Goal: Task Accomplishment & Management: Manage account settings

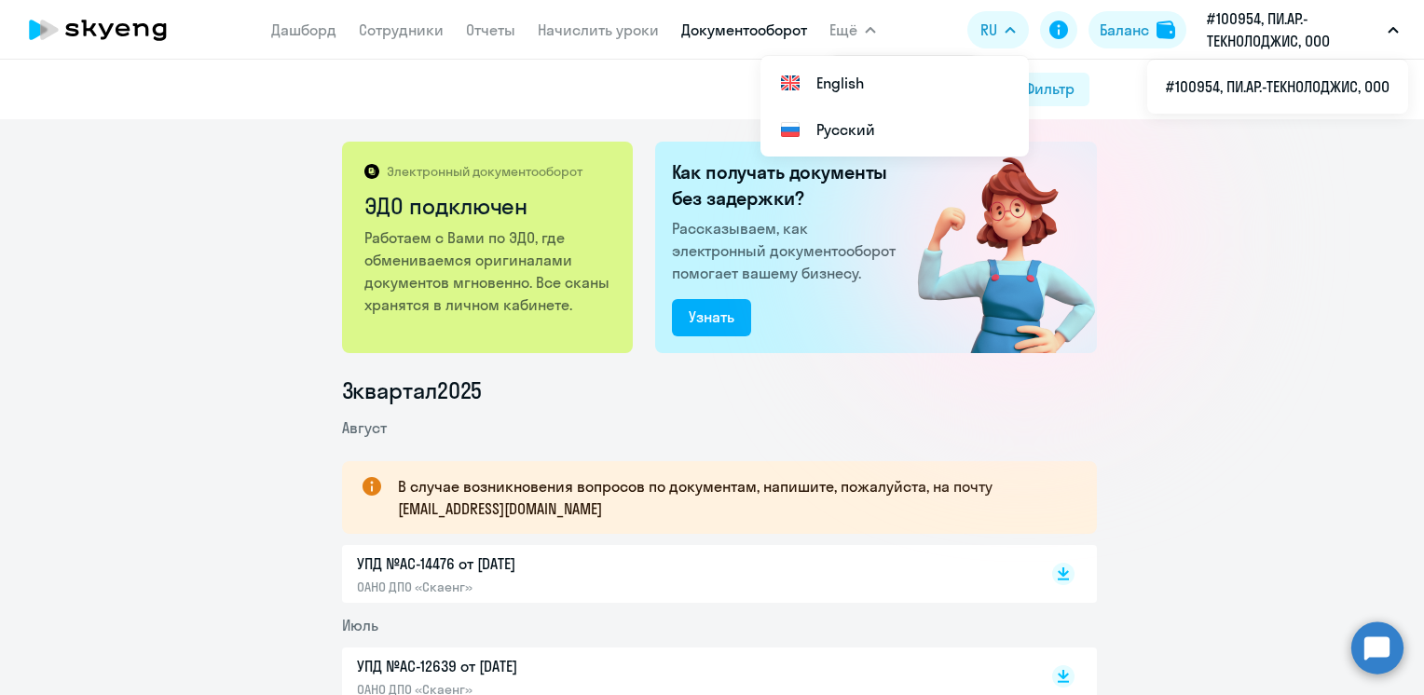
click at [1256, 32] on p "#100954, ПИ.АР.-ТЕКНОЛОДЖИС, ООО" at bounding box center [1293, 29] width 173 height 45
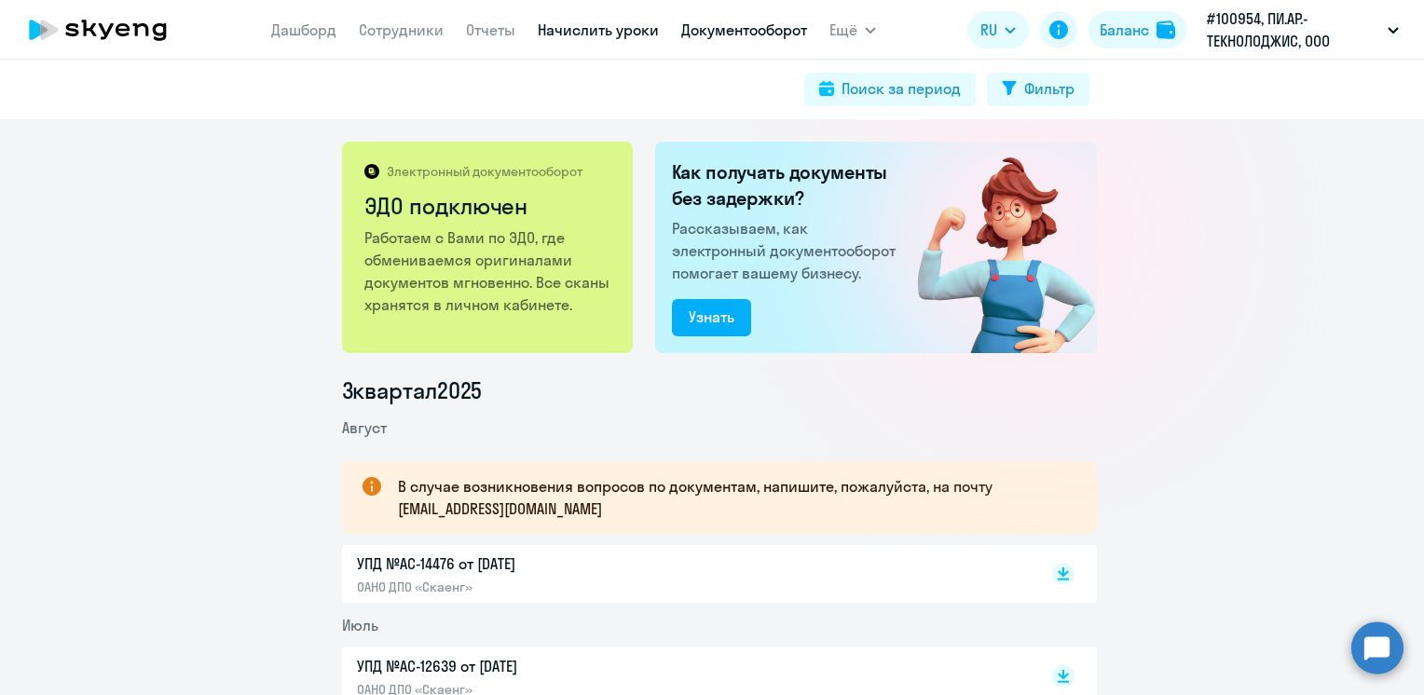
click at [576, 32] on link "Начислить уроки" at bounding box center [598, 30] width 121 height 19
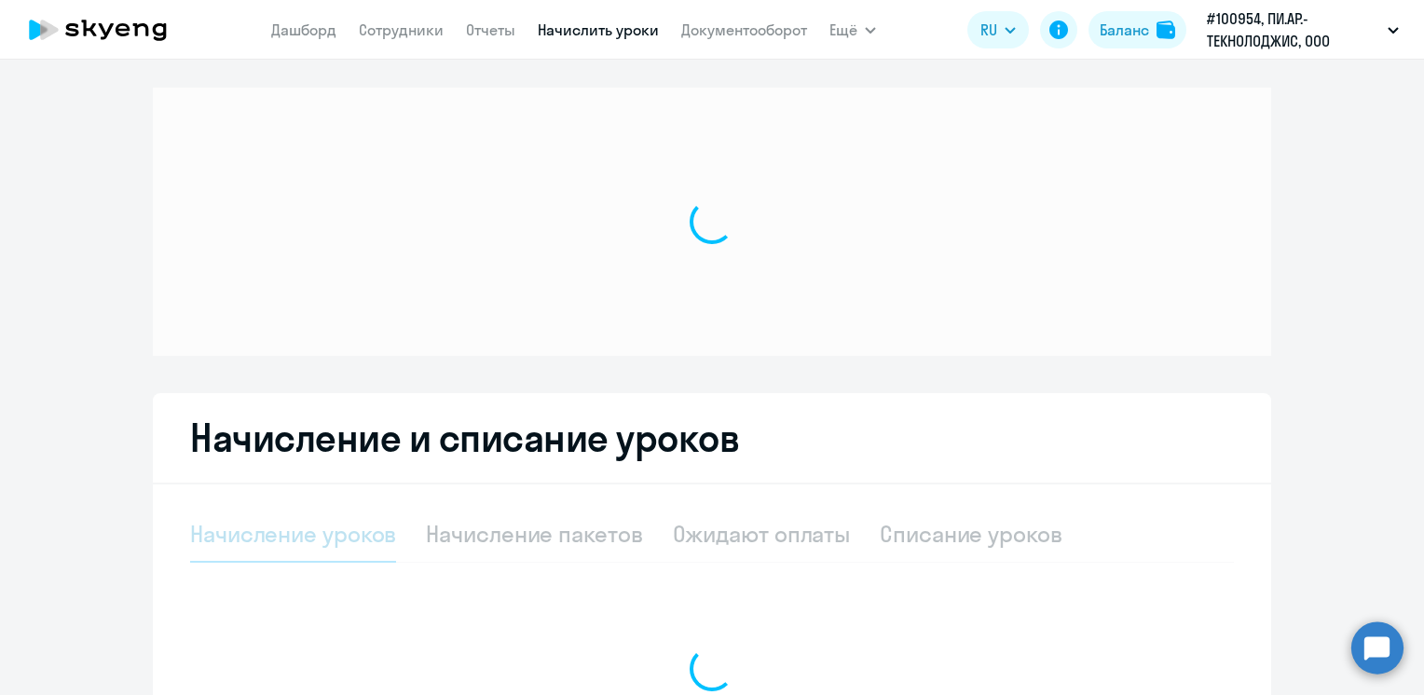
select select "10"
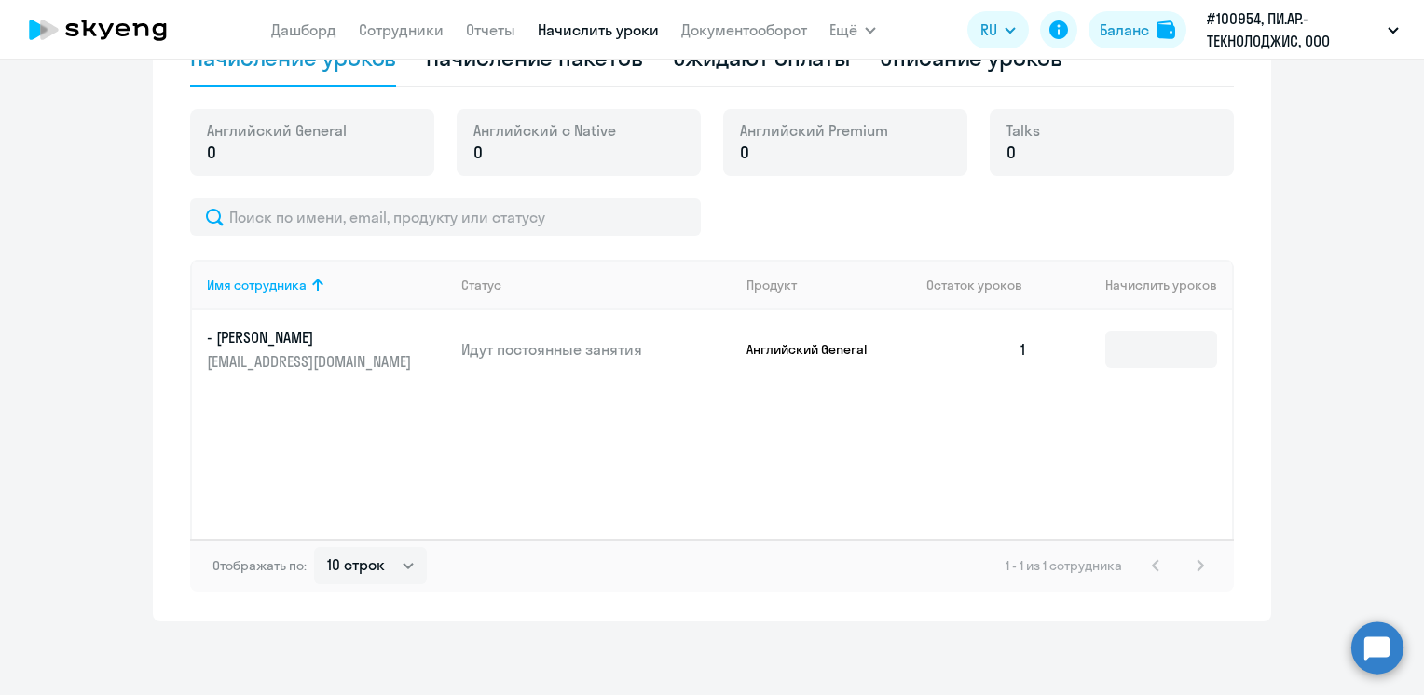
scroll to position [456, 0]
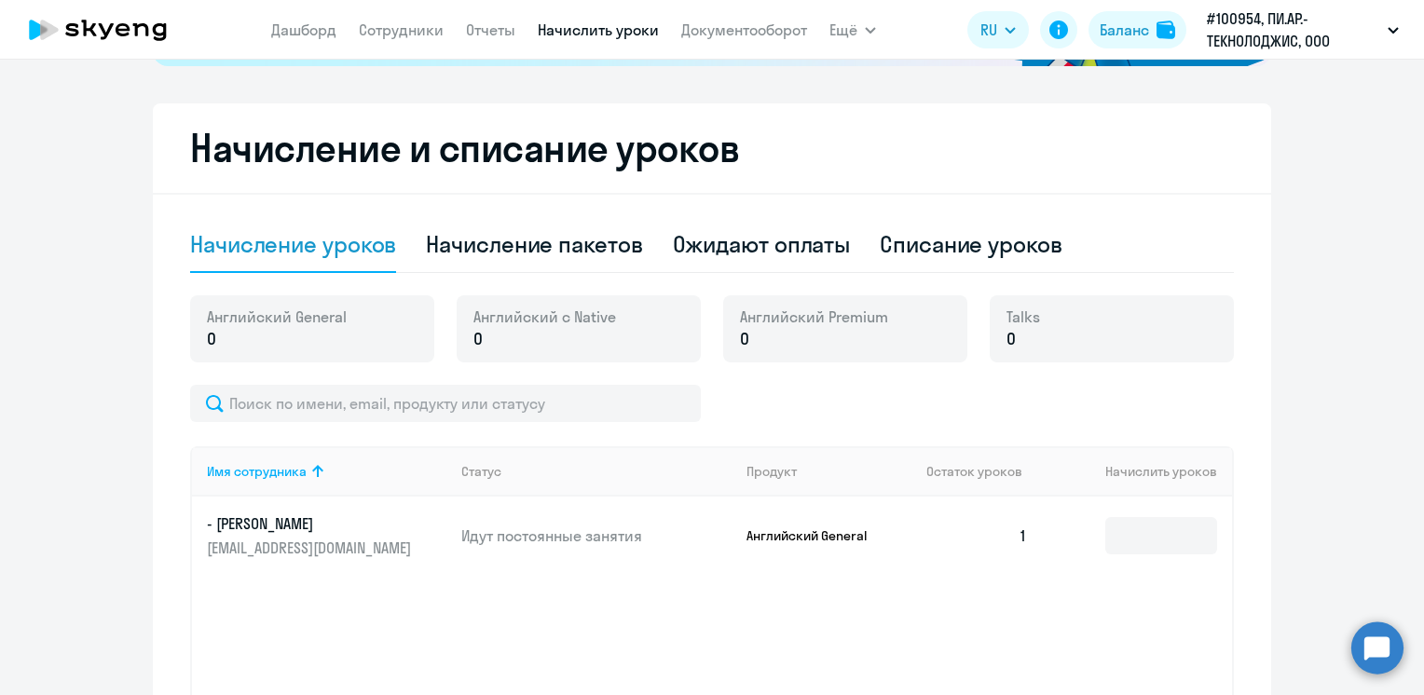
click at [360, 350] on div "Английский General 0" at bounding box center [312, 328] width 244 height 67
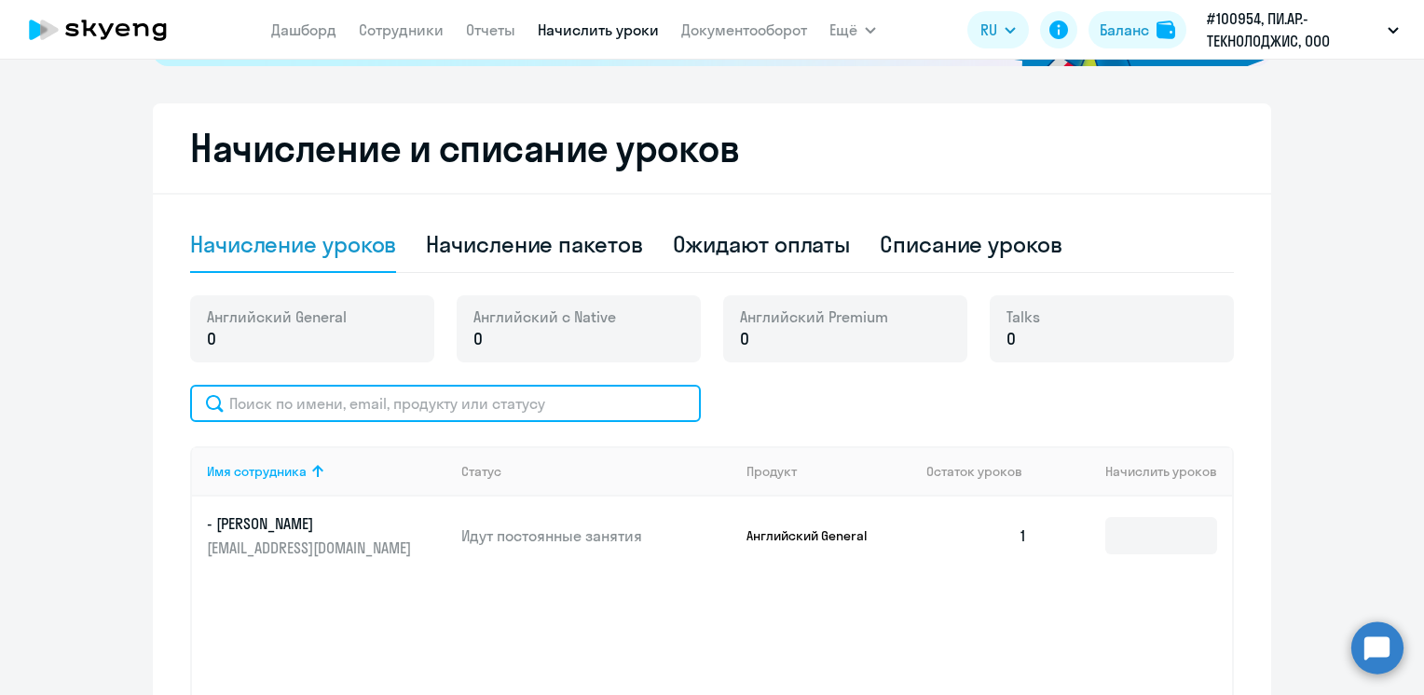
click at [369, 406] on input "text" at bounding box center [445, 403] width 511 height 37
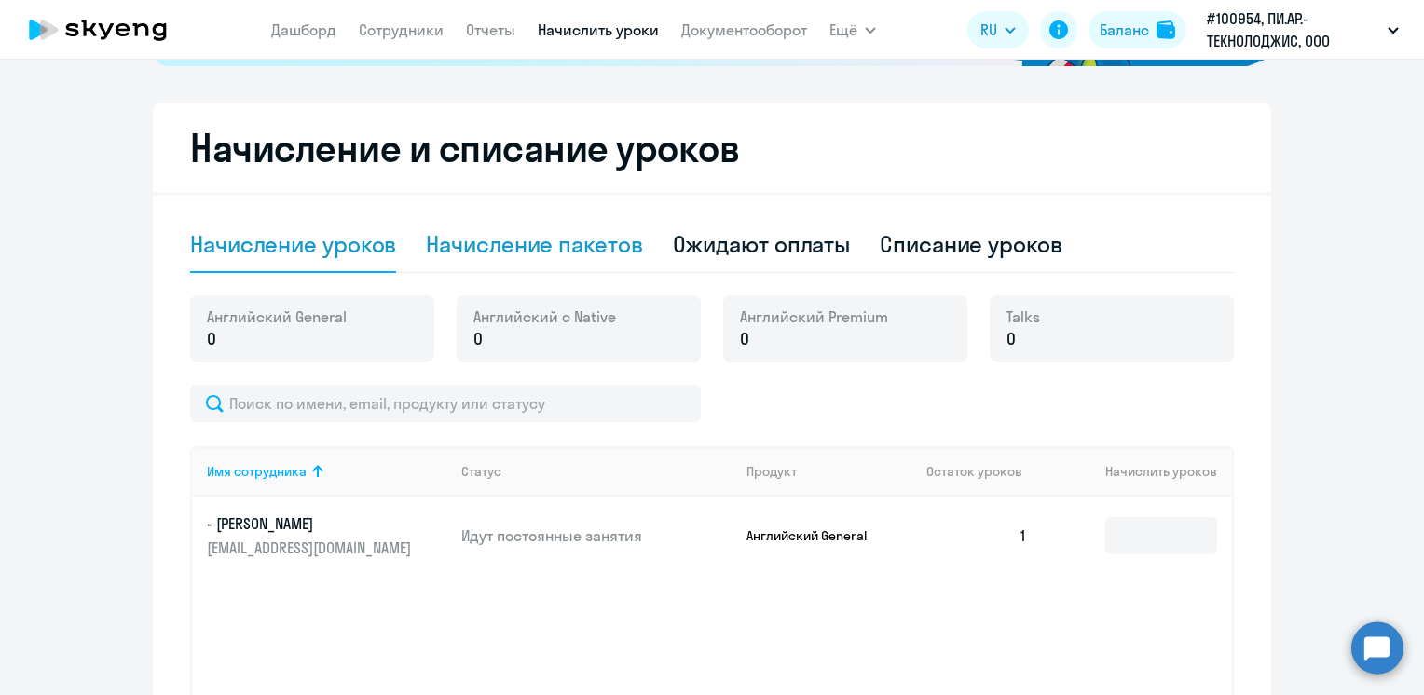
click at [568, 252] on div "Начисление пакетов" at bounding box center [534, 244] width 216 height 30
select select "10"
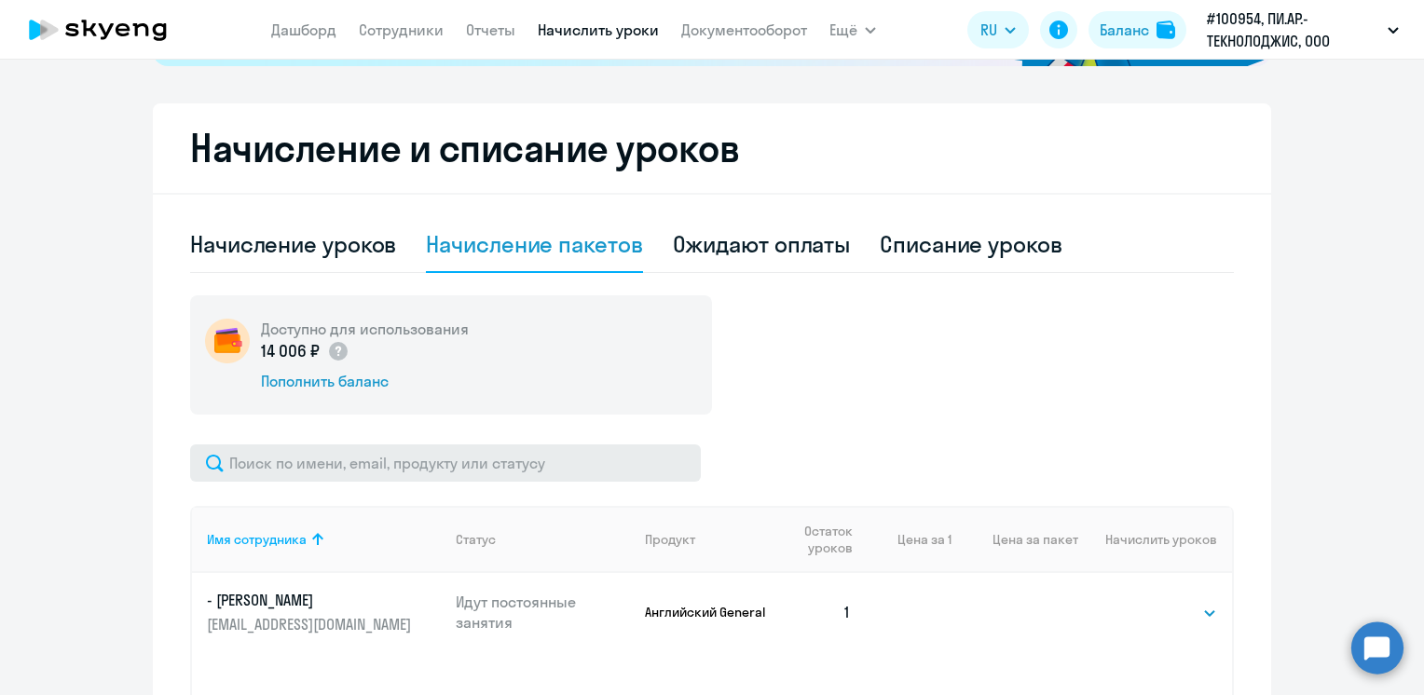
scroll to position [642, 0]
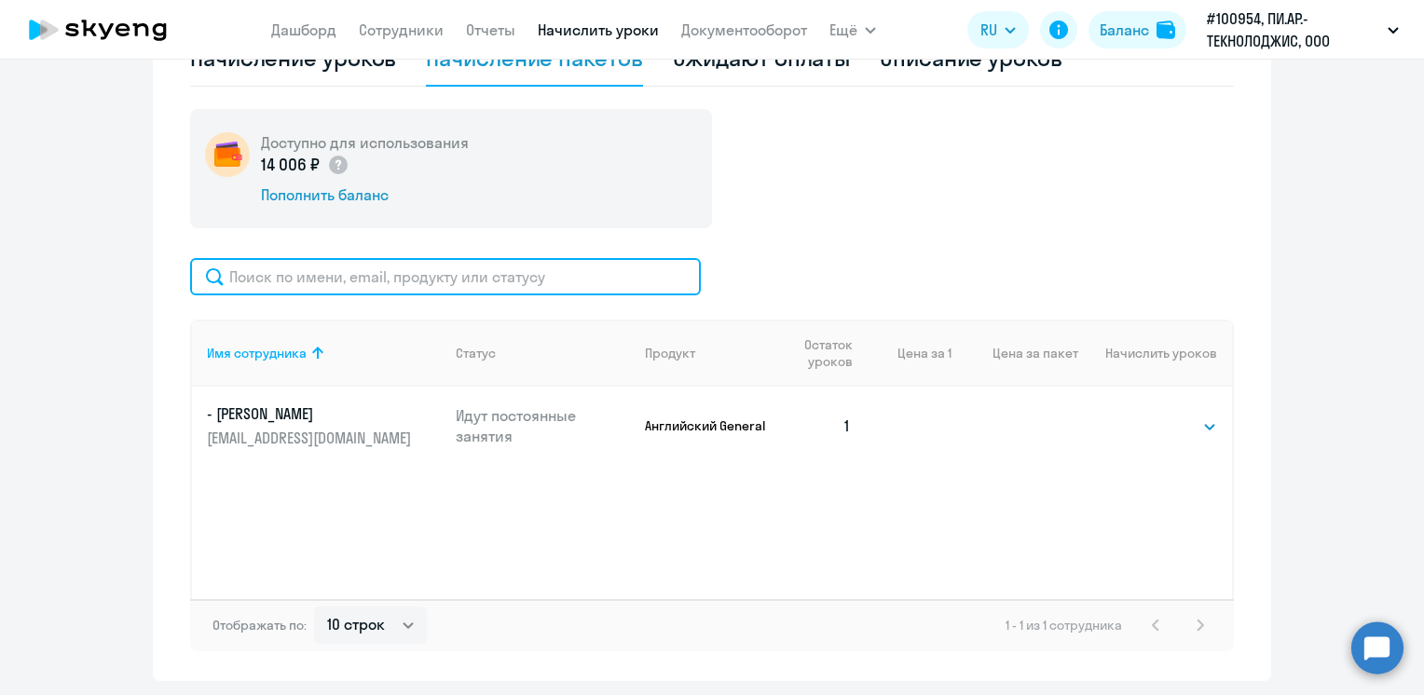
click at [433, 284] on input "text" at bounding box center [445, 276] width 511 height 37
type input "[EMAIL_ADDRESS][DOMAIN_NAME]"
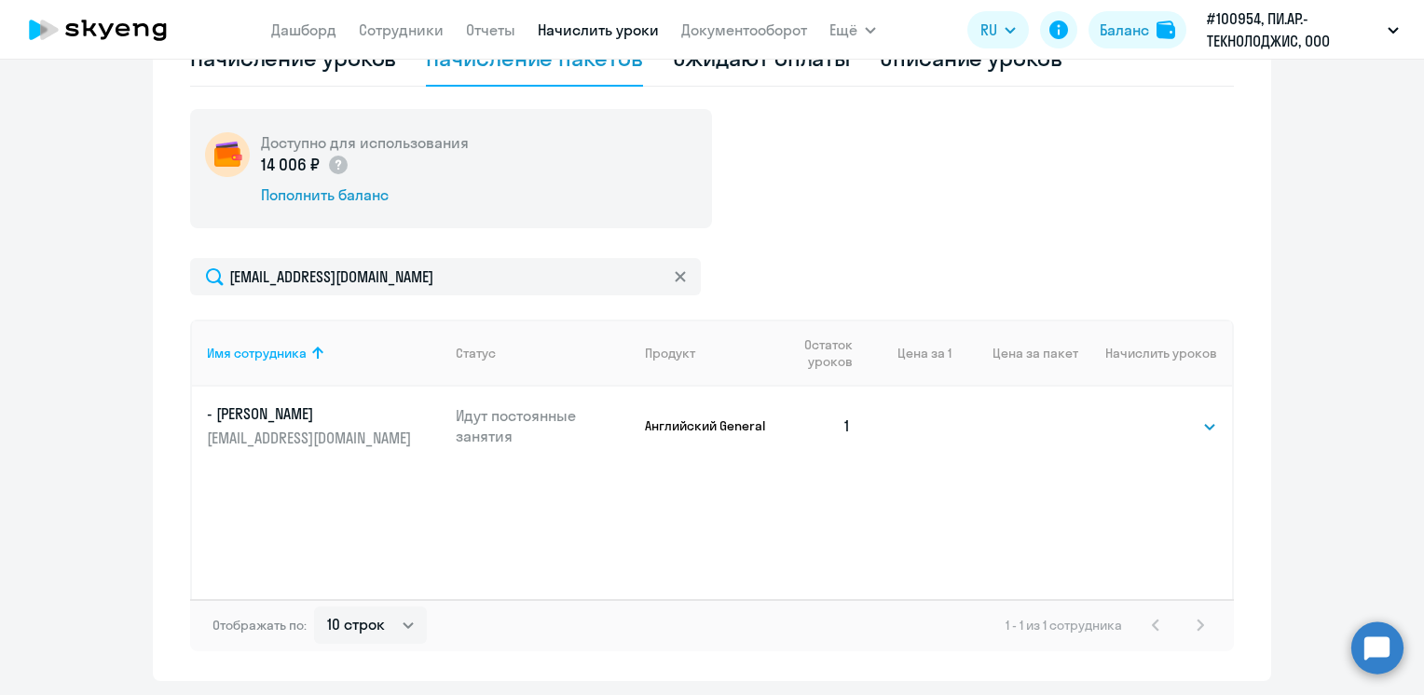
click at [496, 545] on div "Имя сотрудника Статус Продукт Остаток уроков Цена за 1 Цена за пакет Начислить …" at bounding box center [712, 460] width 1044 height 280
click at [1156, 424] on select "Выбрать 4 8 16 32 64 96 128" at bounding box center [1179, 427] width 76 height 22
select select "8"
click at [1141, 416] on select "Выбрать 4 8 16 32 64 96 128" at bounding box center [1179, 427] width 76 height 22
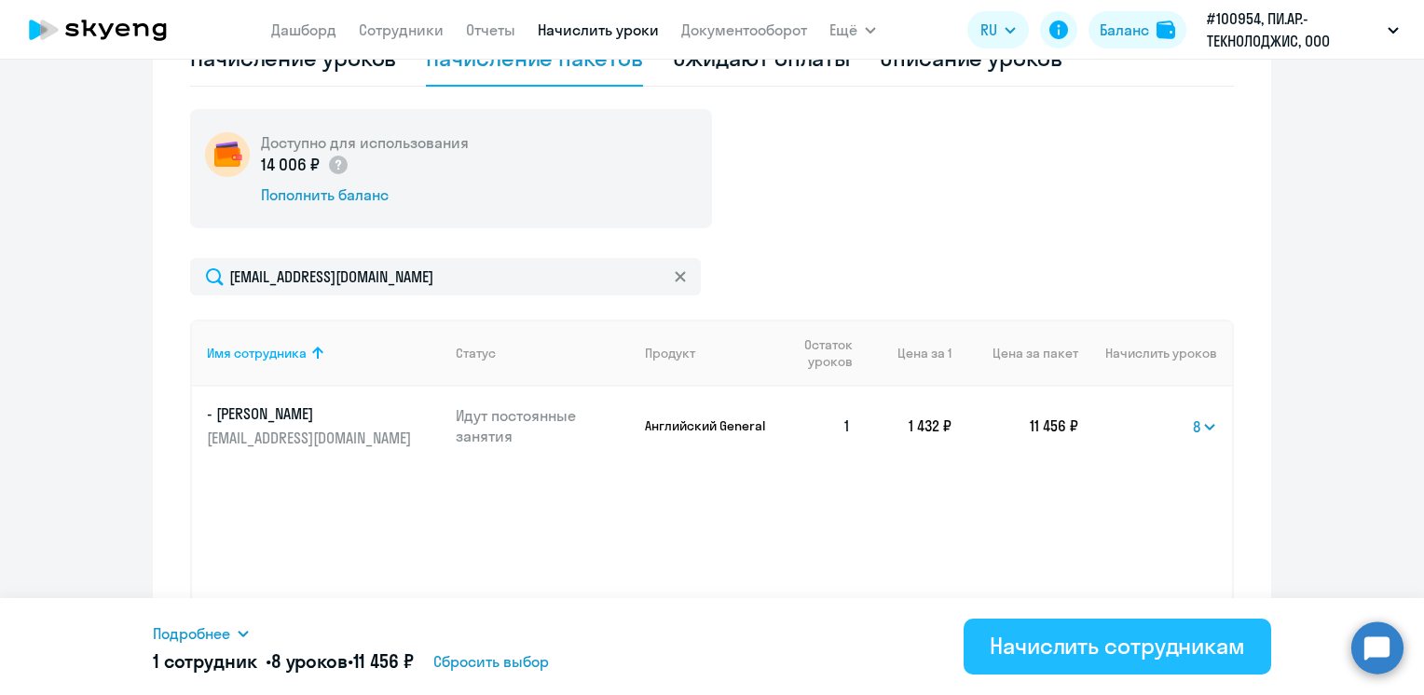
click at [1082, 665] on button "Начислить сотрудникам" at bounding box center [1118, 647] width 308 height 56
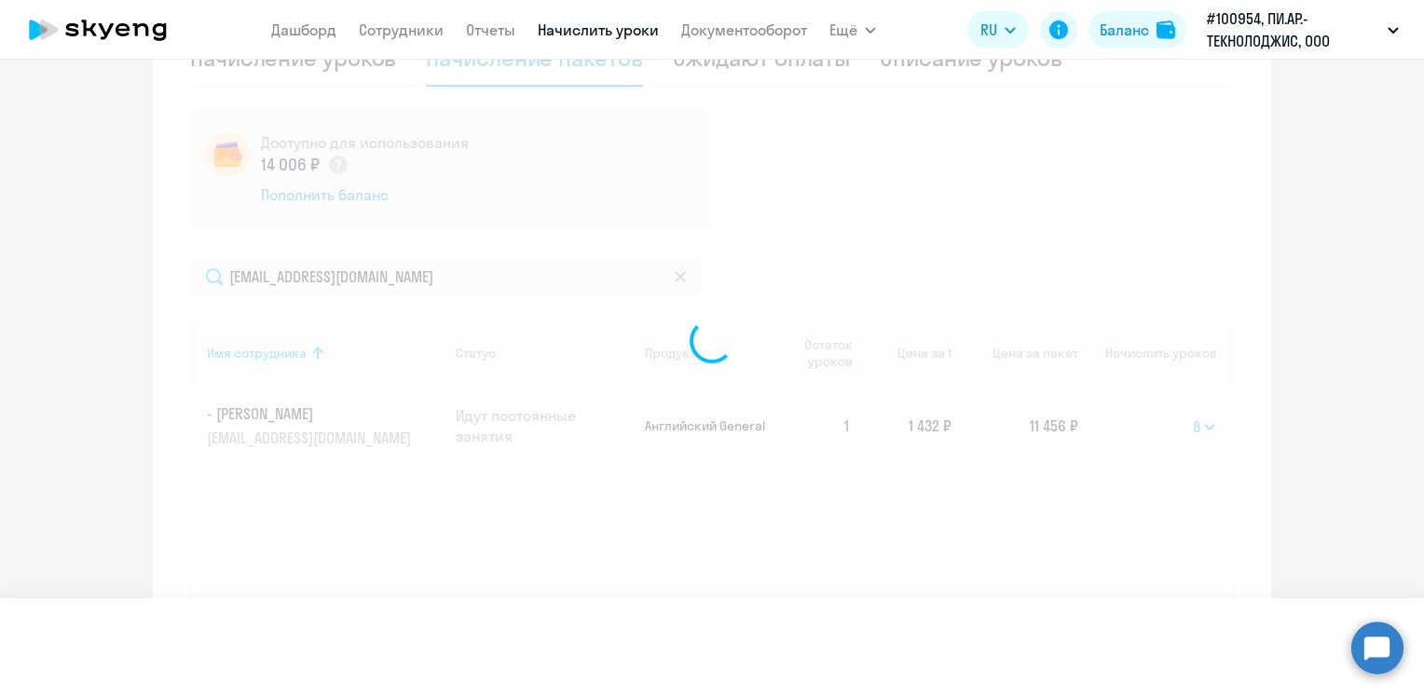
select select
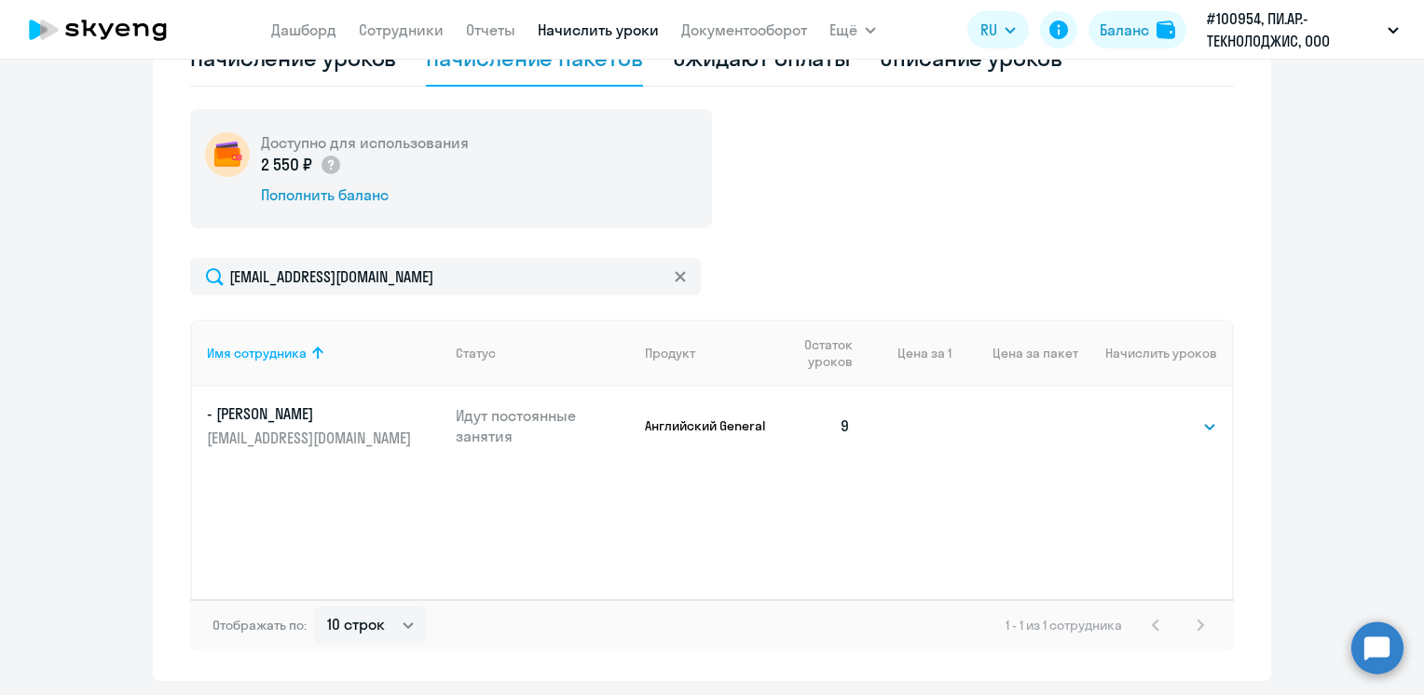
click at [1152, 356] on th "Начислить уроков" at bounding box center [1155, 353] width 154 height 67
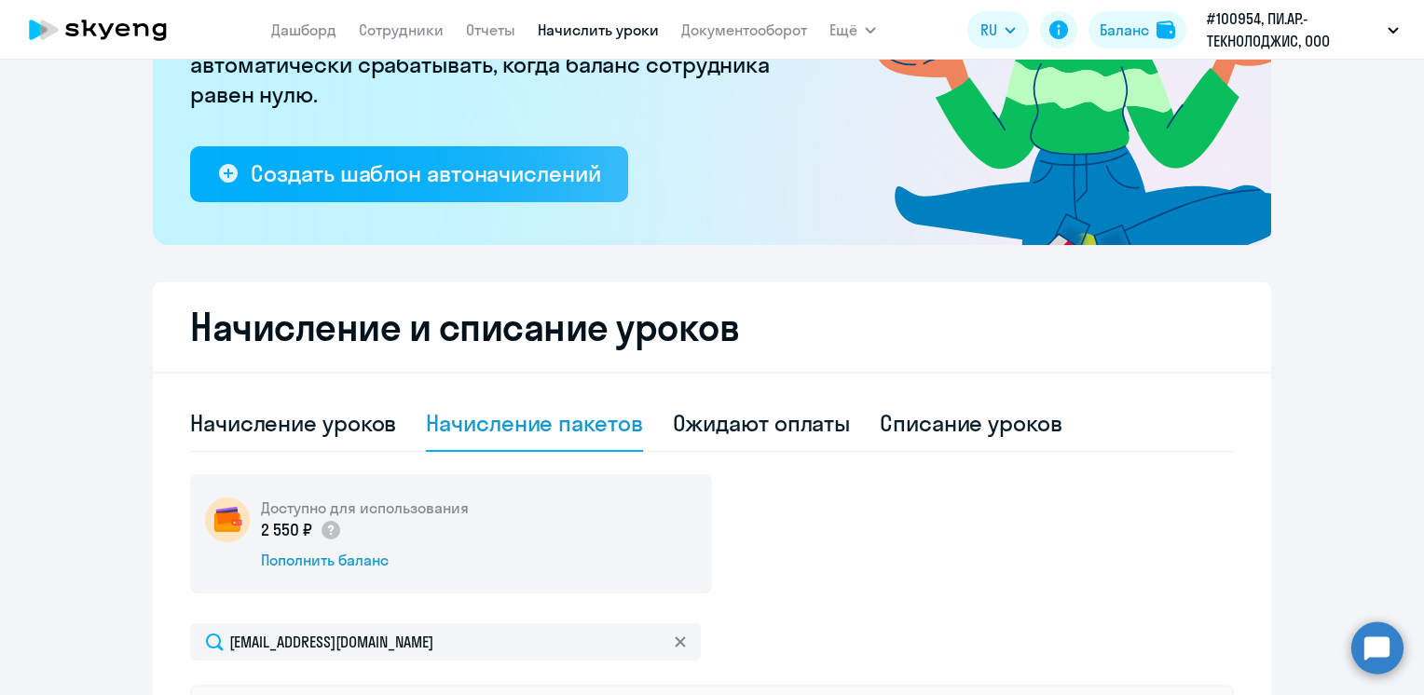
scroll to position [269, 0]
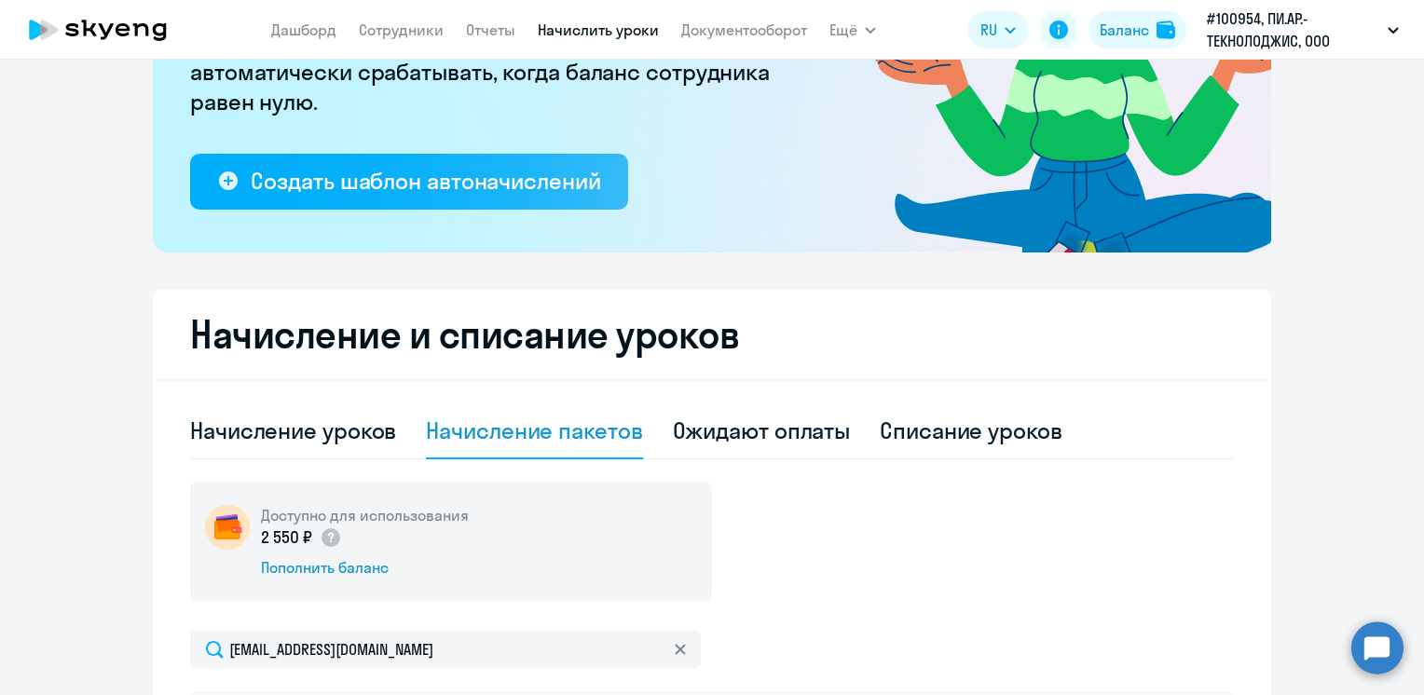
click at [554, 442] on div "Начисление пакетов" at bounding box center [534, 431] width 216 height 30
click at [304, 427] on div "Начисление уроков" at bounding box center [293, 431] width 206 height 30
select select "10"
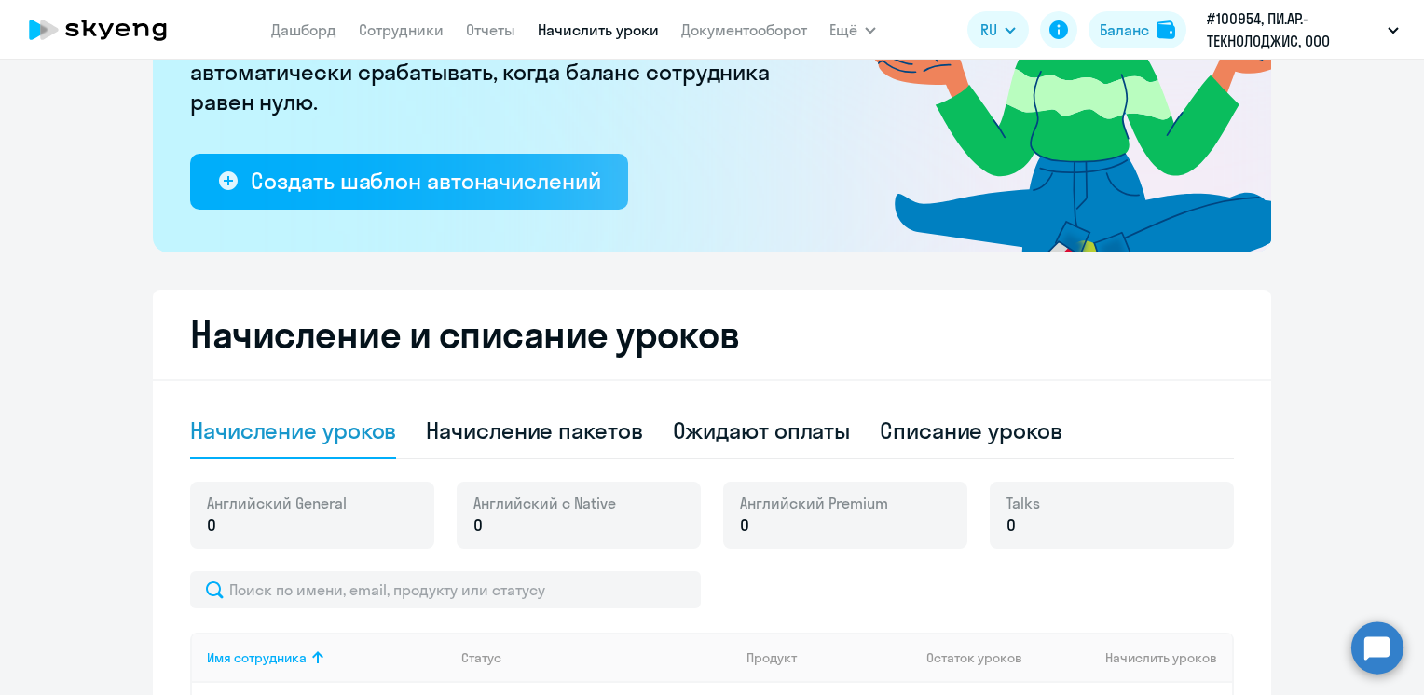
click at [250, 533] on p "0" at bounding box center [277, 526] width 140 height 24
click at [242, 528] on p "0" at bounding box center [277, 526] width 140 height 24
click at [242, 527] on p "0" at bounding box center [277, 526] width 140 height 24
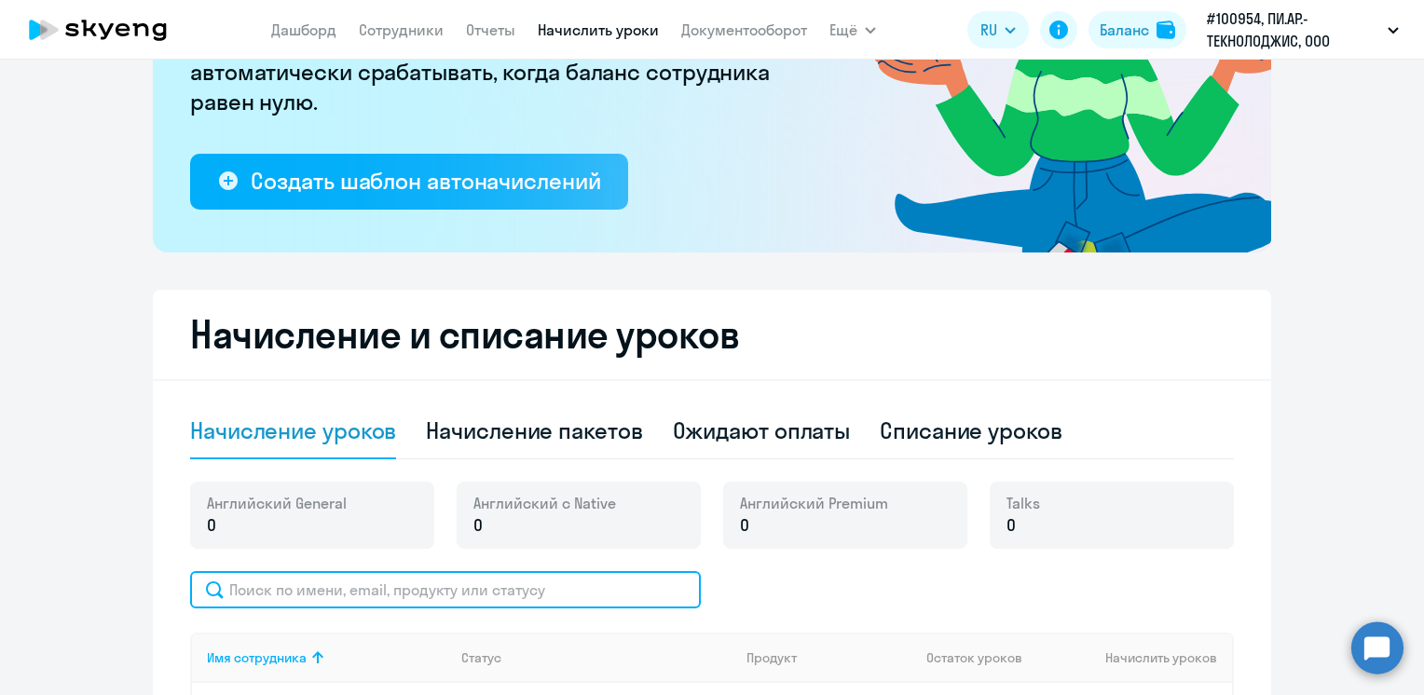
click at [255, 595] on input "text" at bounding box center [445, 589] width 511 height 37
type input "[EMAIL_ADDRESS][DOMAIN_NAME]"
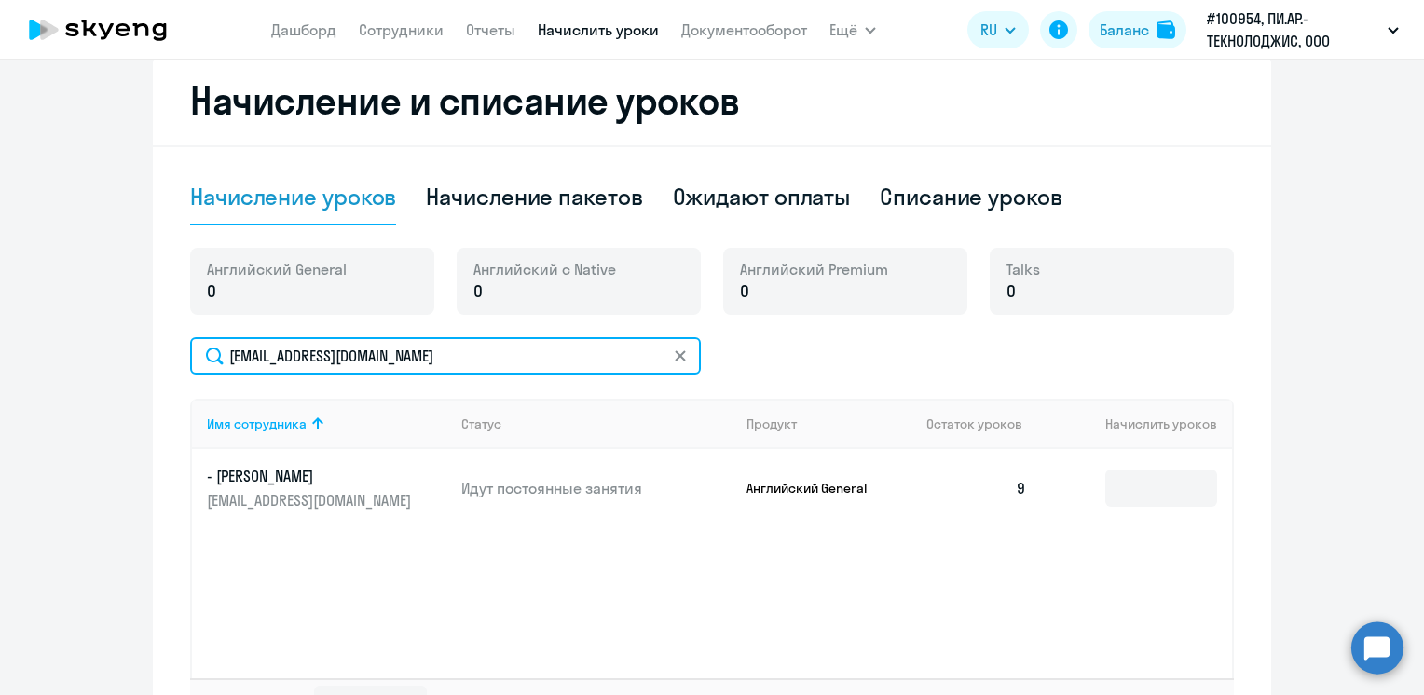
scroll to position [642, 0]
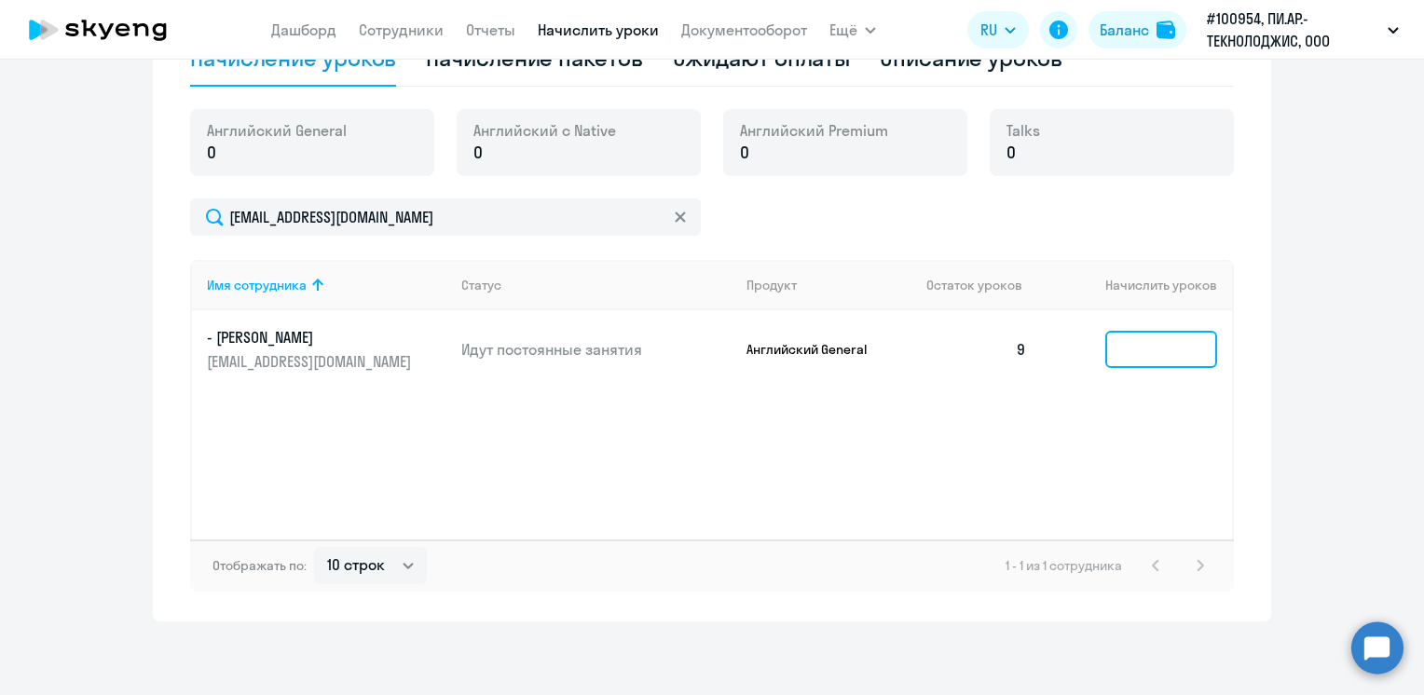
click at [1164, 347] on input at bounding box center [1161, 349] width 112 height 37
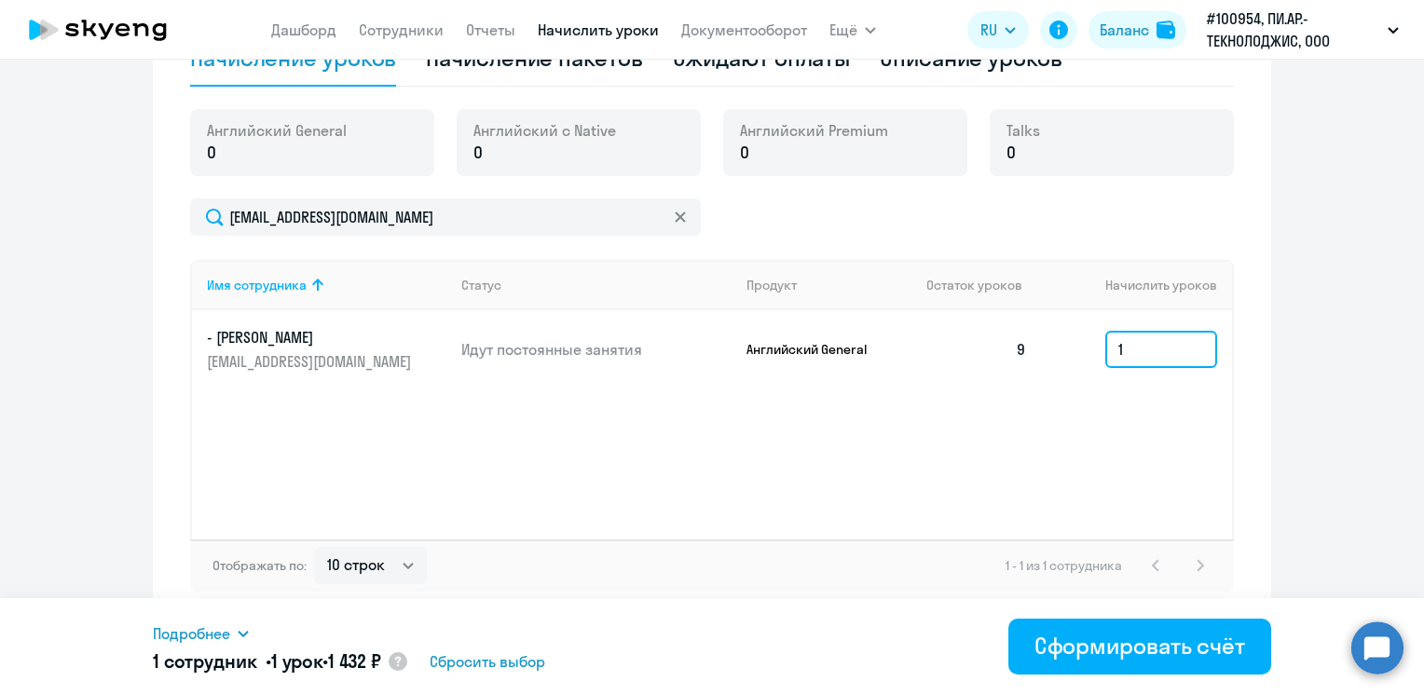
type input "1"
click at [1091, 461] on div "Имя сотрудника Статус Продукт Остаток уроков Начислить уроков - Лариса lnapolov…" at bounding box center [712, 400] width 1044 height 280
click at [891, 452] on div "Имя сотрудника Статус Продукт Остаток уроков Начислить уроков - Лариса lnapolov…" at bounding box center [712, 400] width 1044 height 280
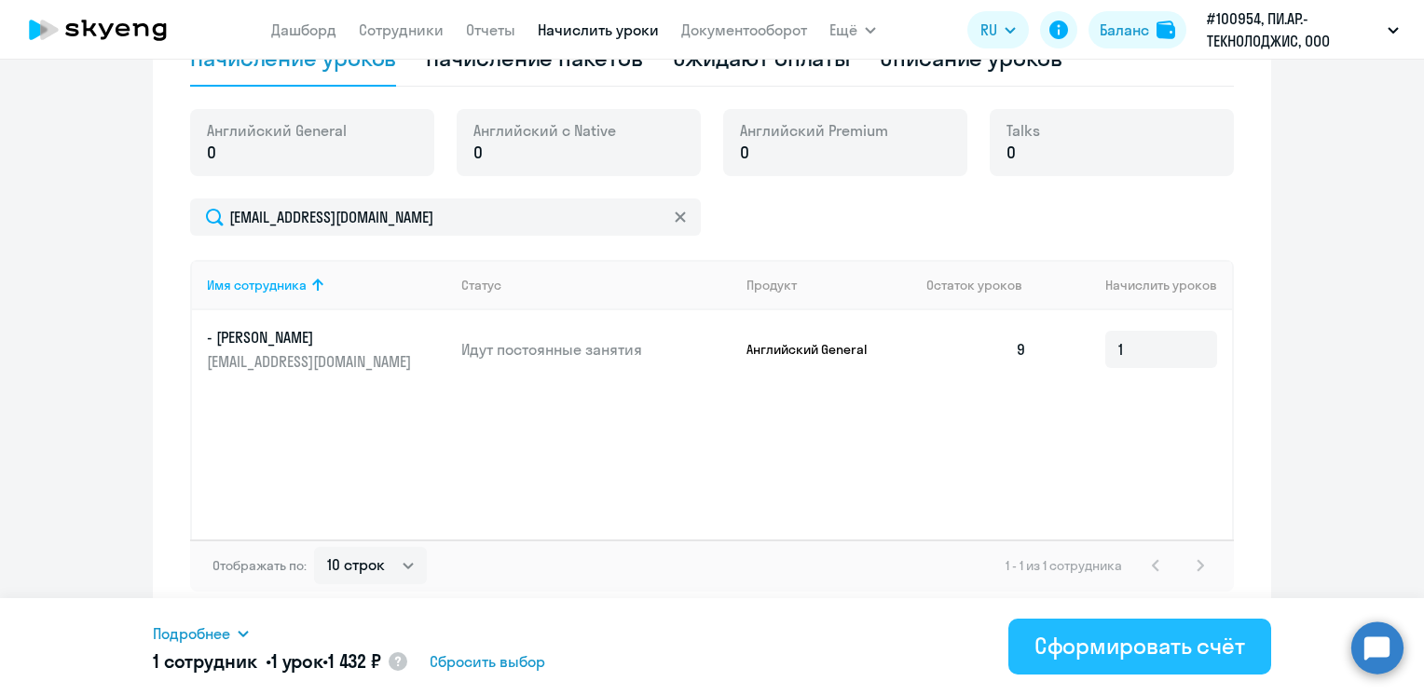
click at [1115, 651] on div "Сформировать счёт" at bounding box center [1140, 646] width 211 height 30
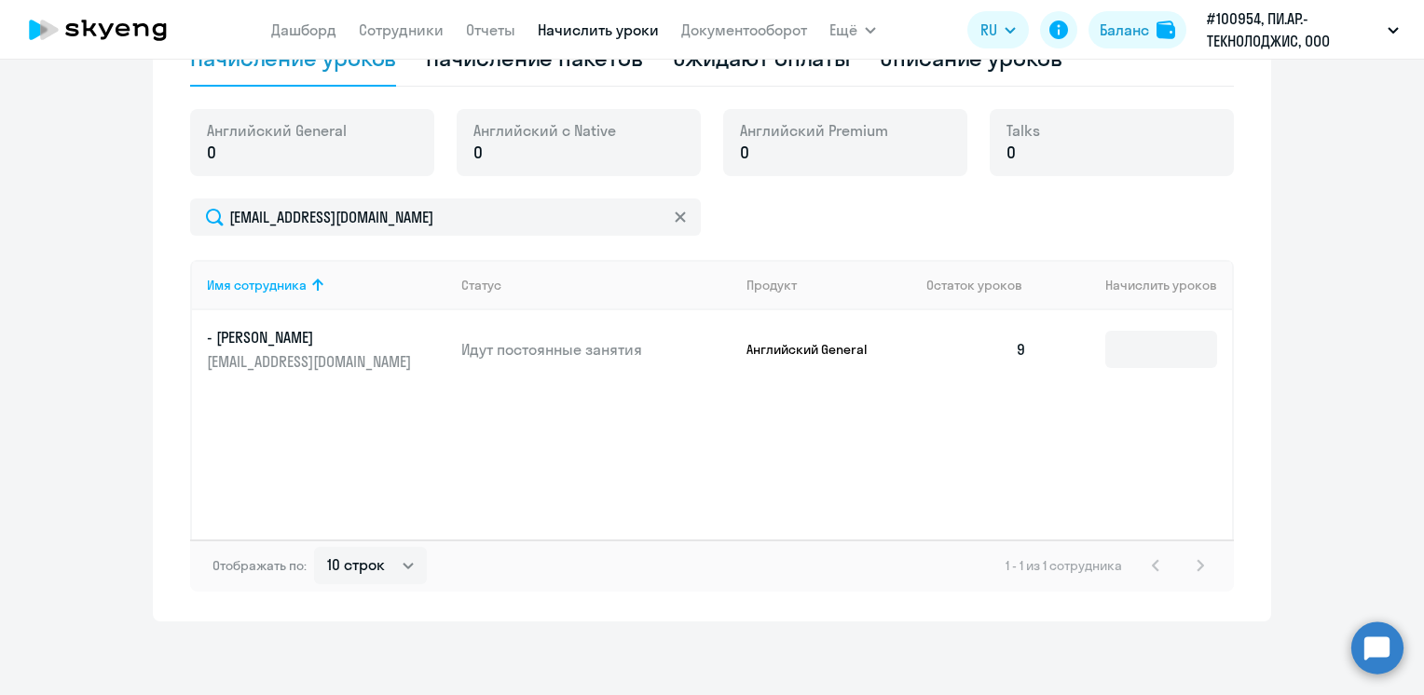
click at [757, 454] on div "Имя сотрудника Статус Продукт Остаток уроков Начислить уроков - Лариса lnapolov…" at bounding box center [712, 400] width 1044 height 280
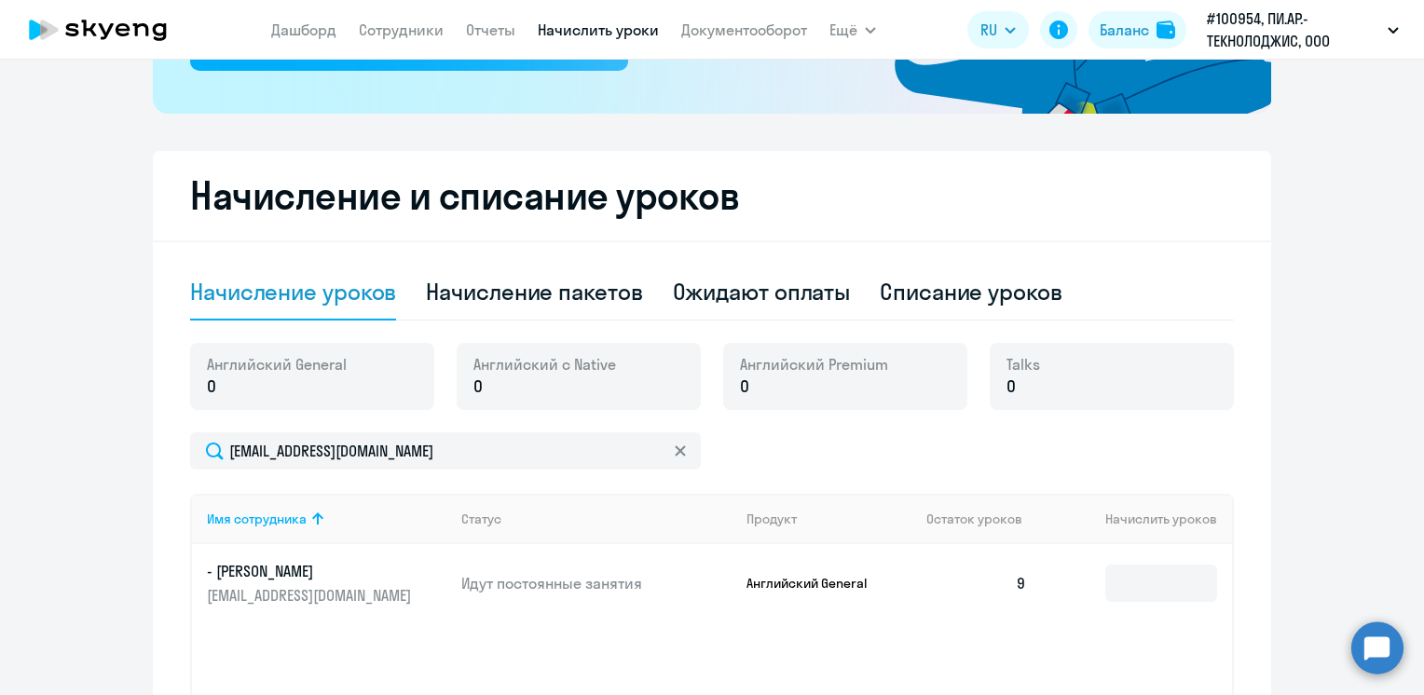
scroll to position [0, 0]
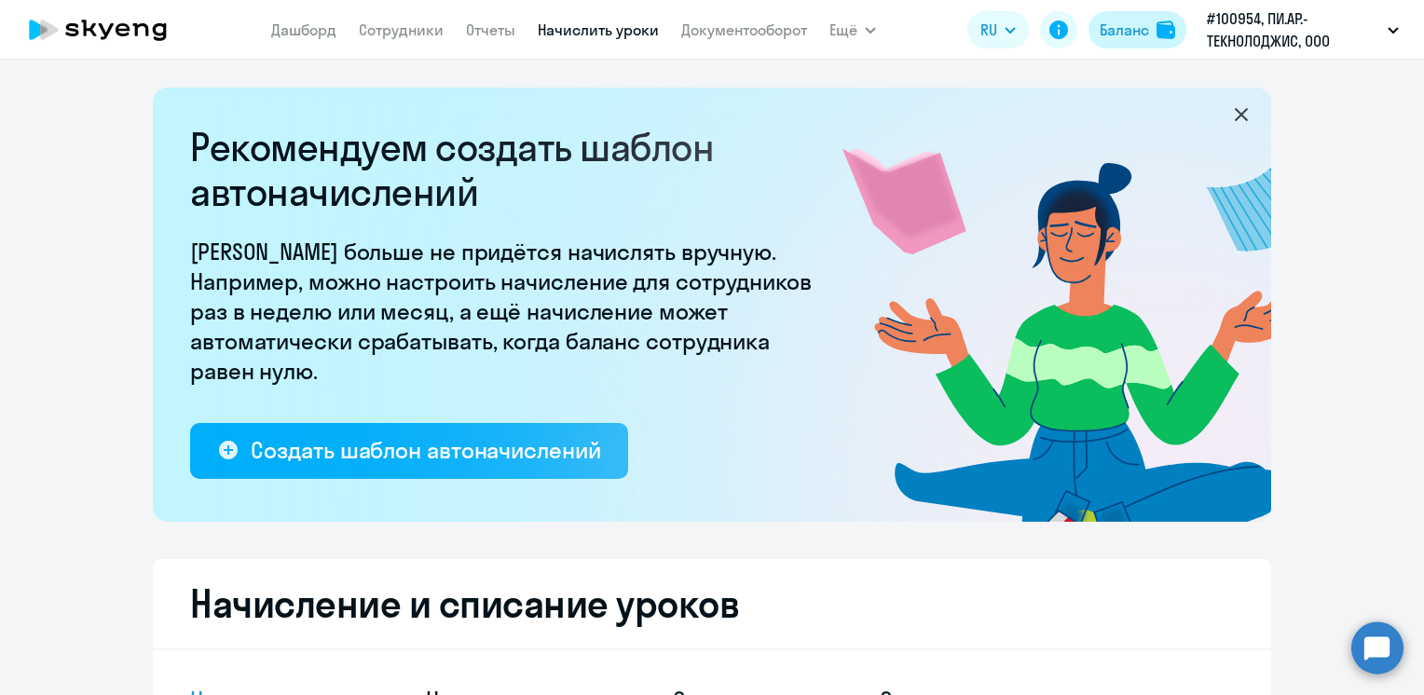
click at [1121, 26] on div "Баланс" at bounding box center [1124, 30] width 49 height 22
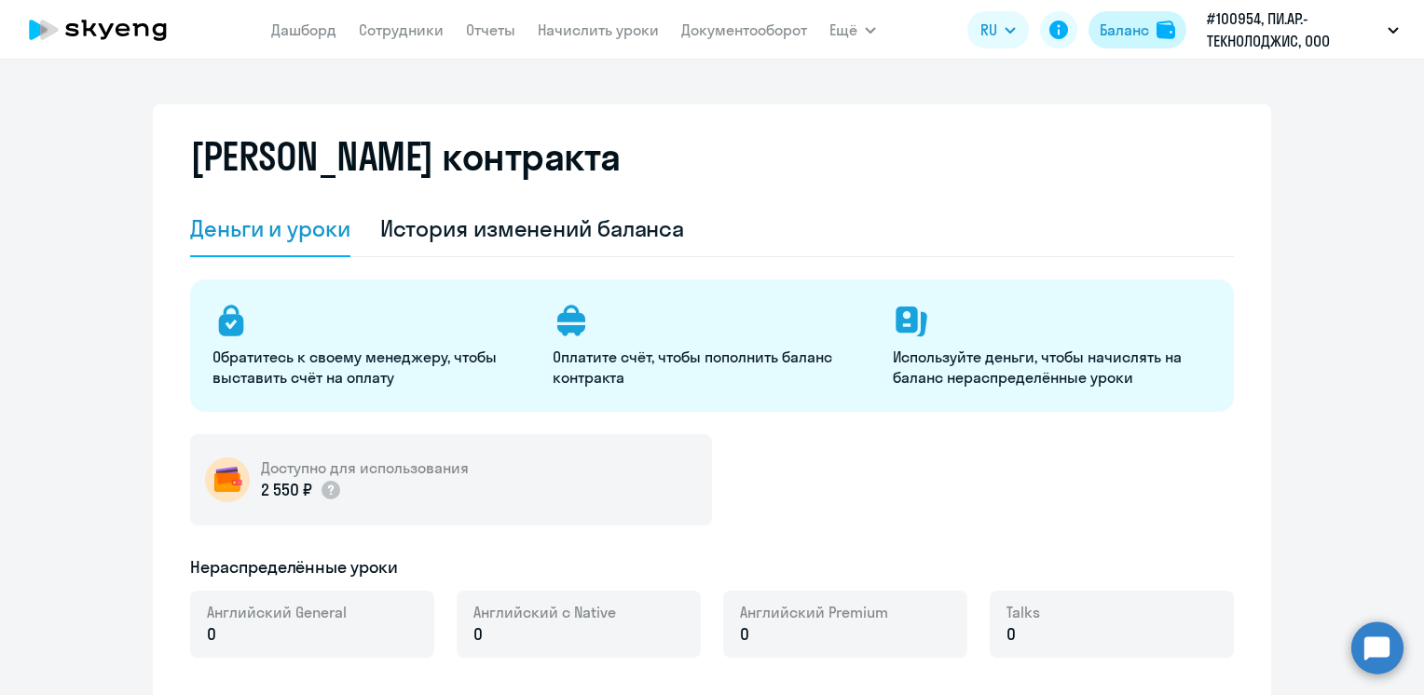
select select "english_adult_not_native_speaker"
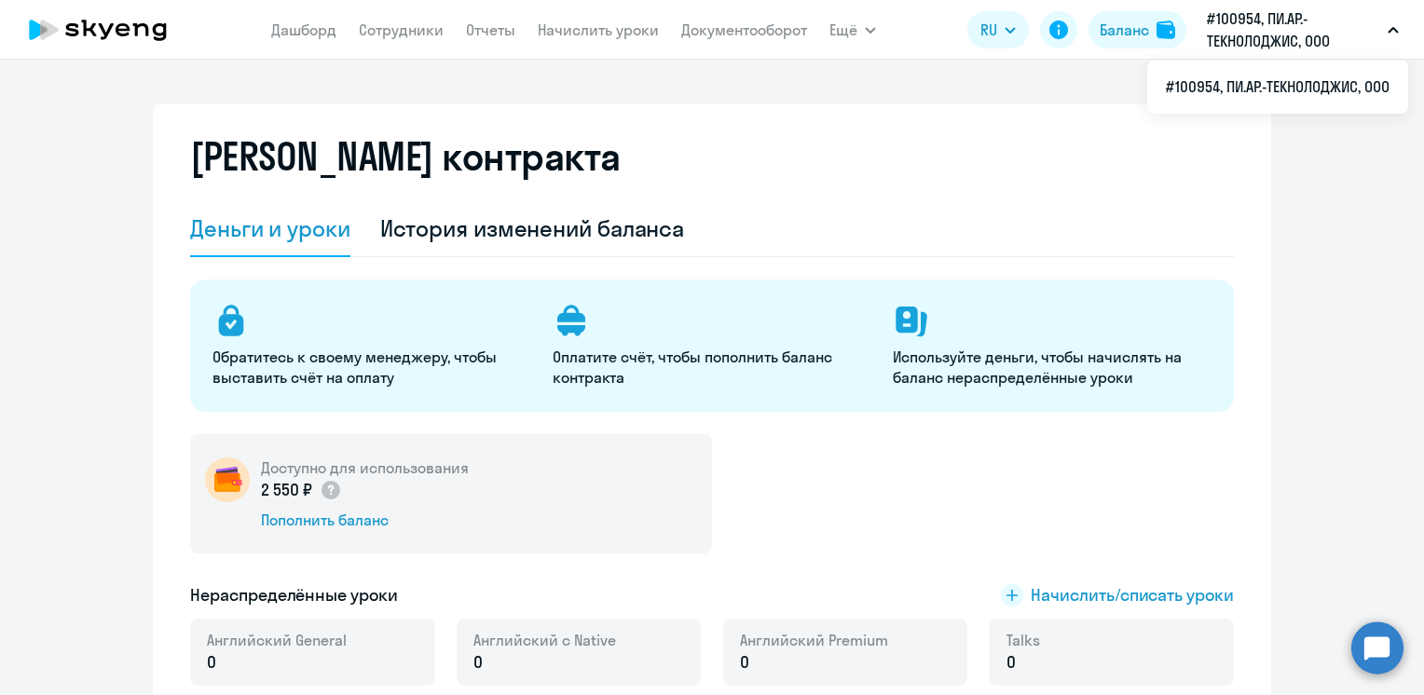
click at [893, 144] on div "[PERSON_NAME] контракта" at bounding box center [712, 167] width 1044 height 67
click at [396, 29] on link "Сотрудники" at bounding box center [401, 30] width 85 height 19
select select "30"
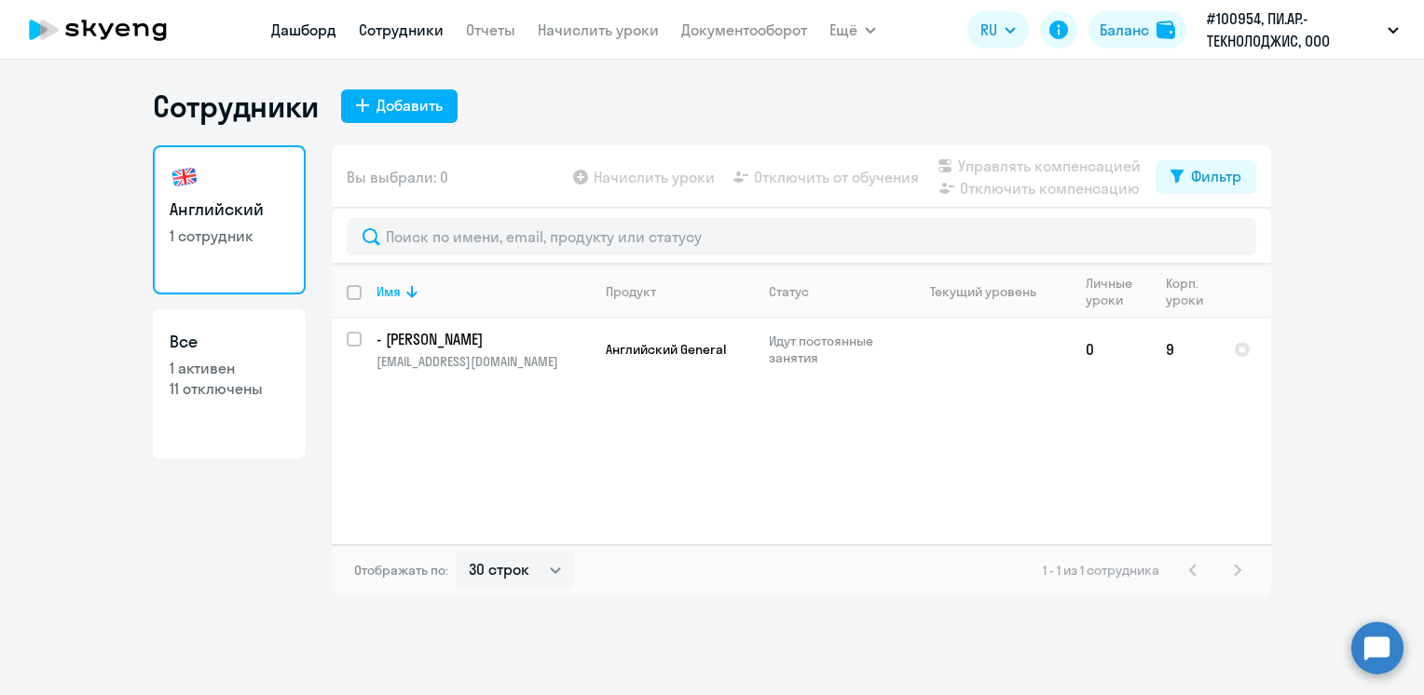
click at [306, 32] on link "Дашборд" at bounding box center [303, 30] width 65 height 19
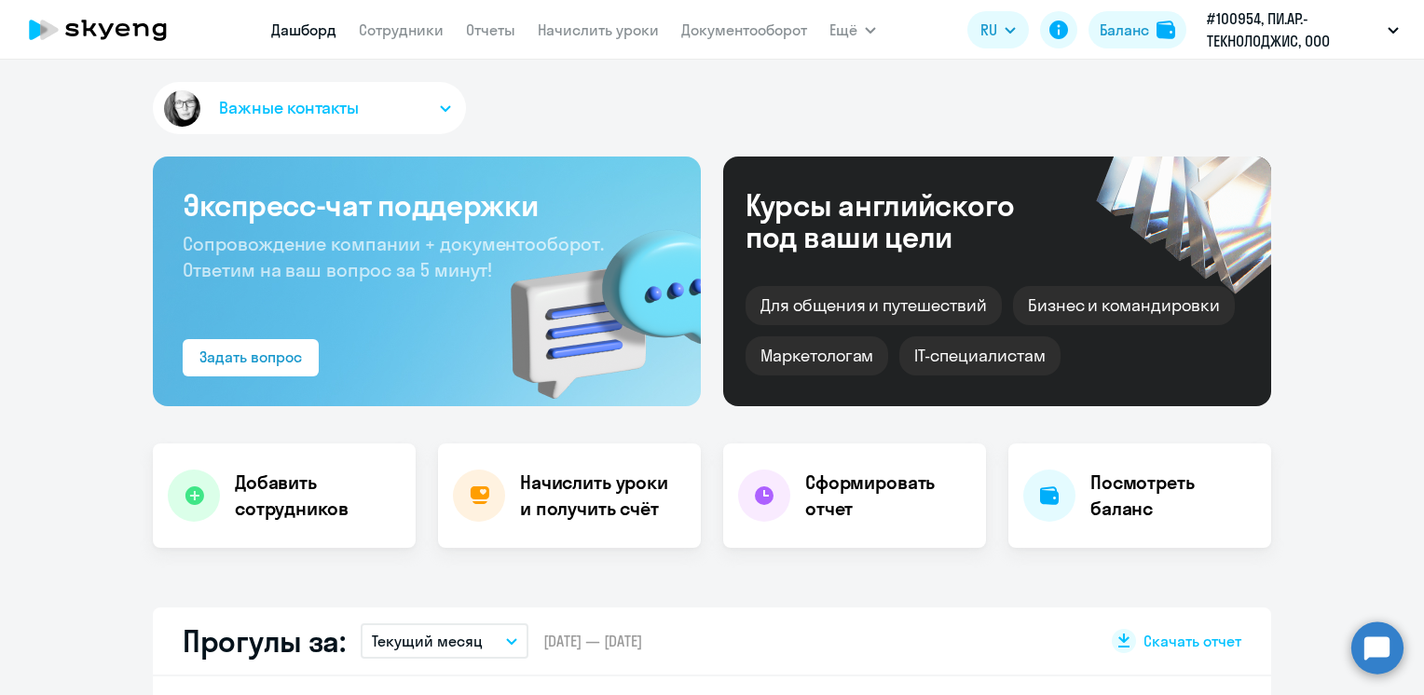
select select "30"
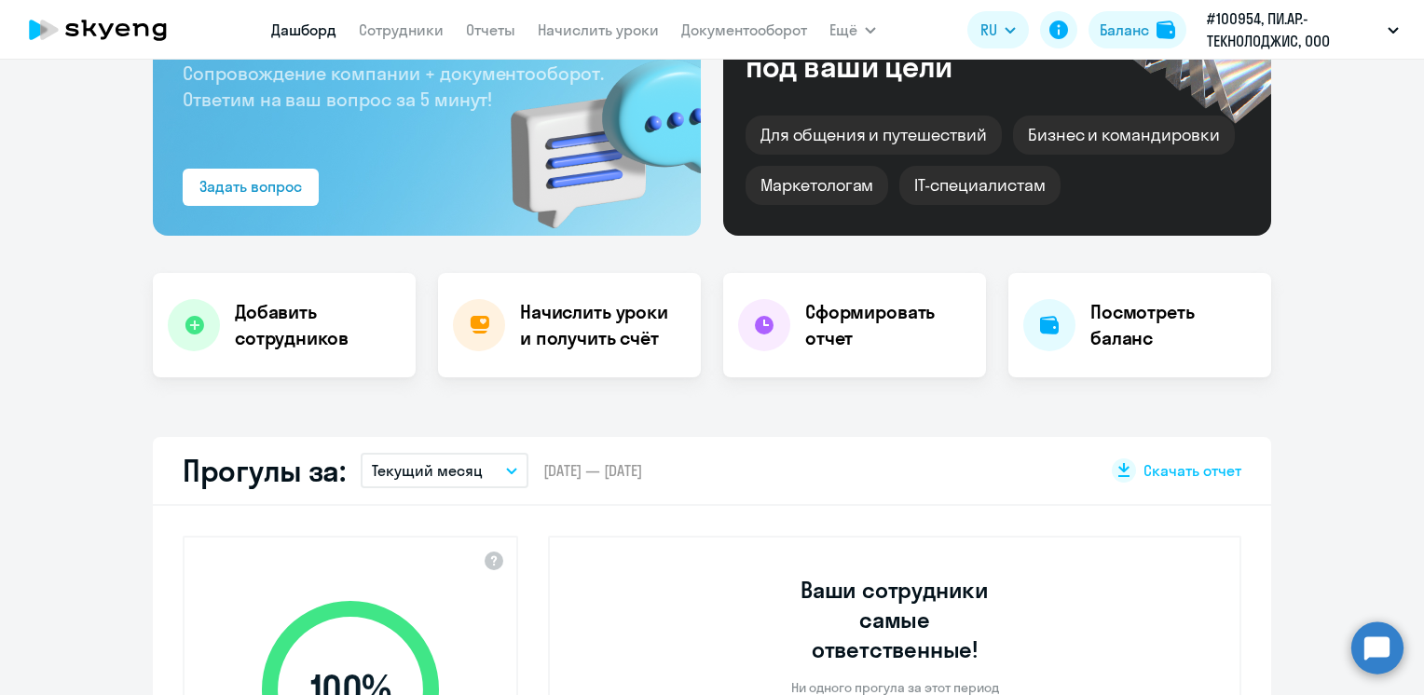
scroll to position [373, 0]
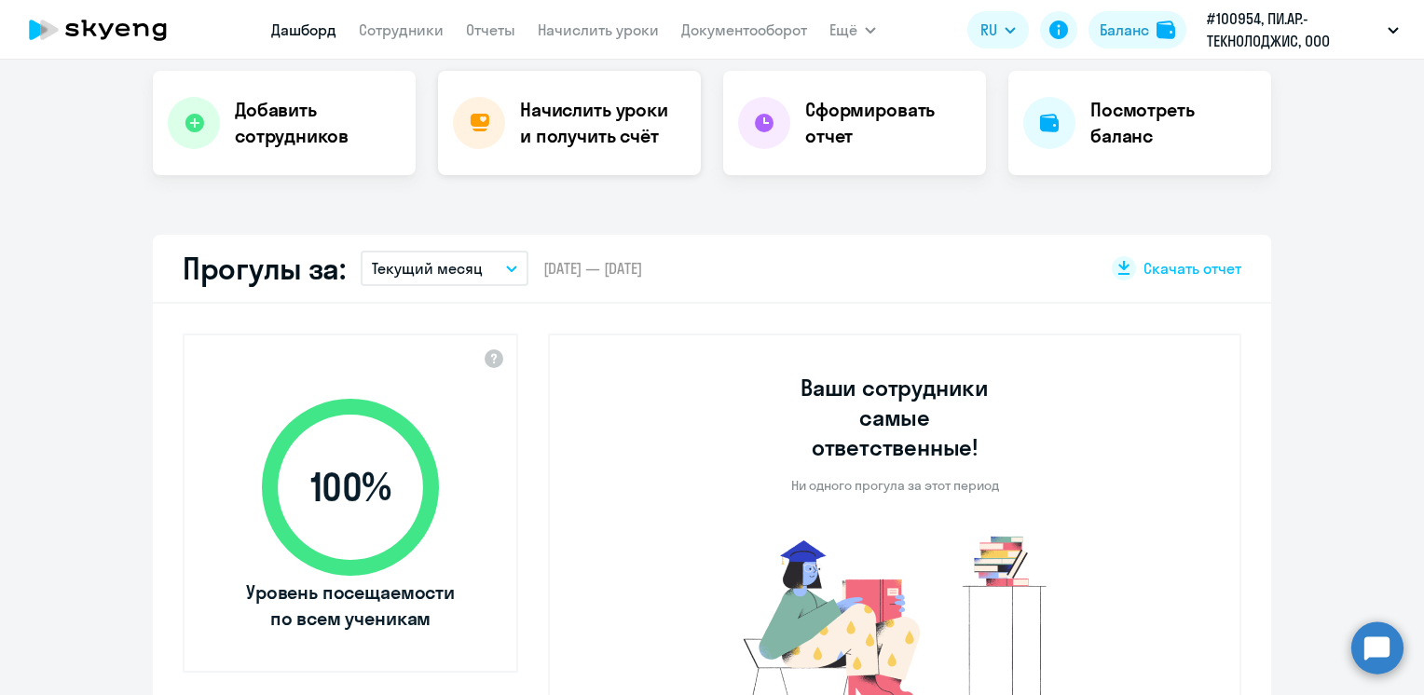
click at [582, 128] on h4 "Начислить уроки и получить счёт" at bounding box center [601, 123] width 162 height 52
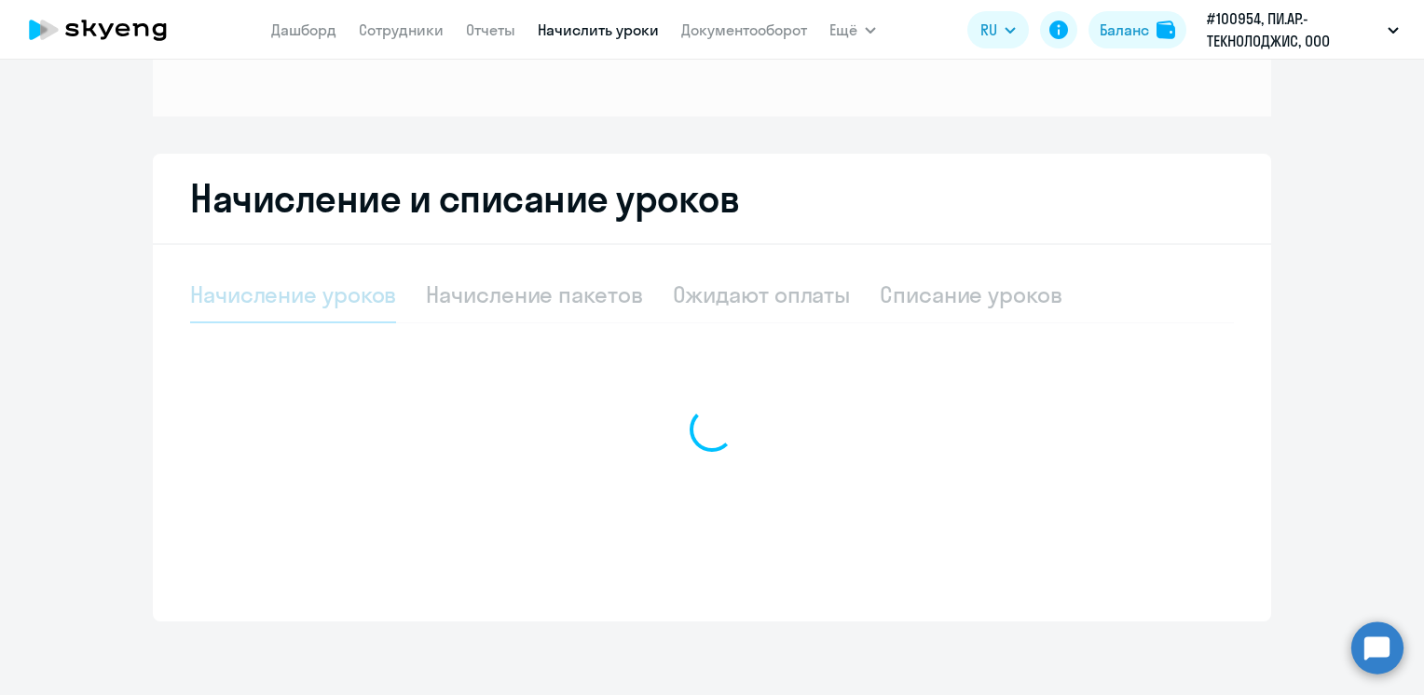
select select "10"
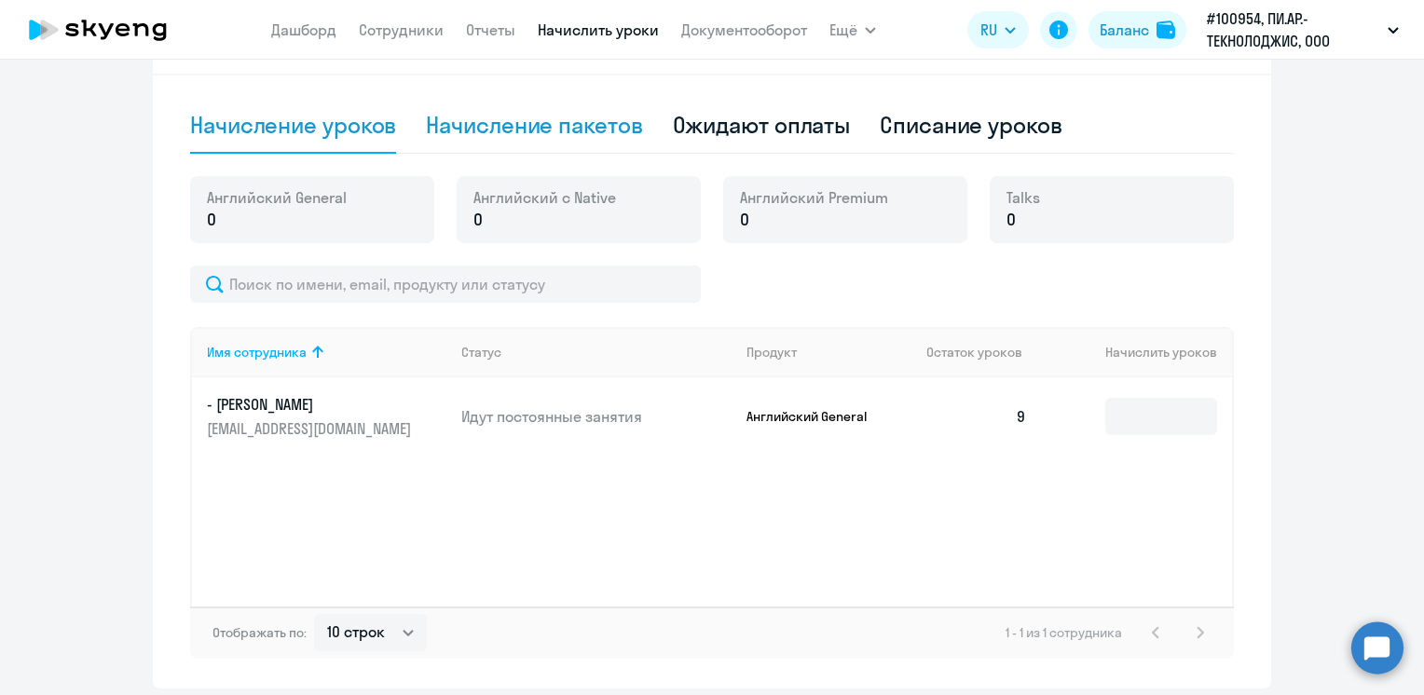
scroll to position [612, 0]
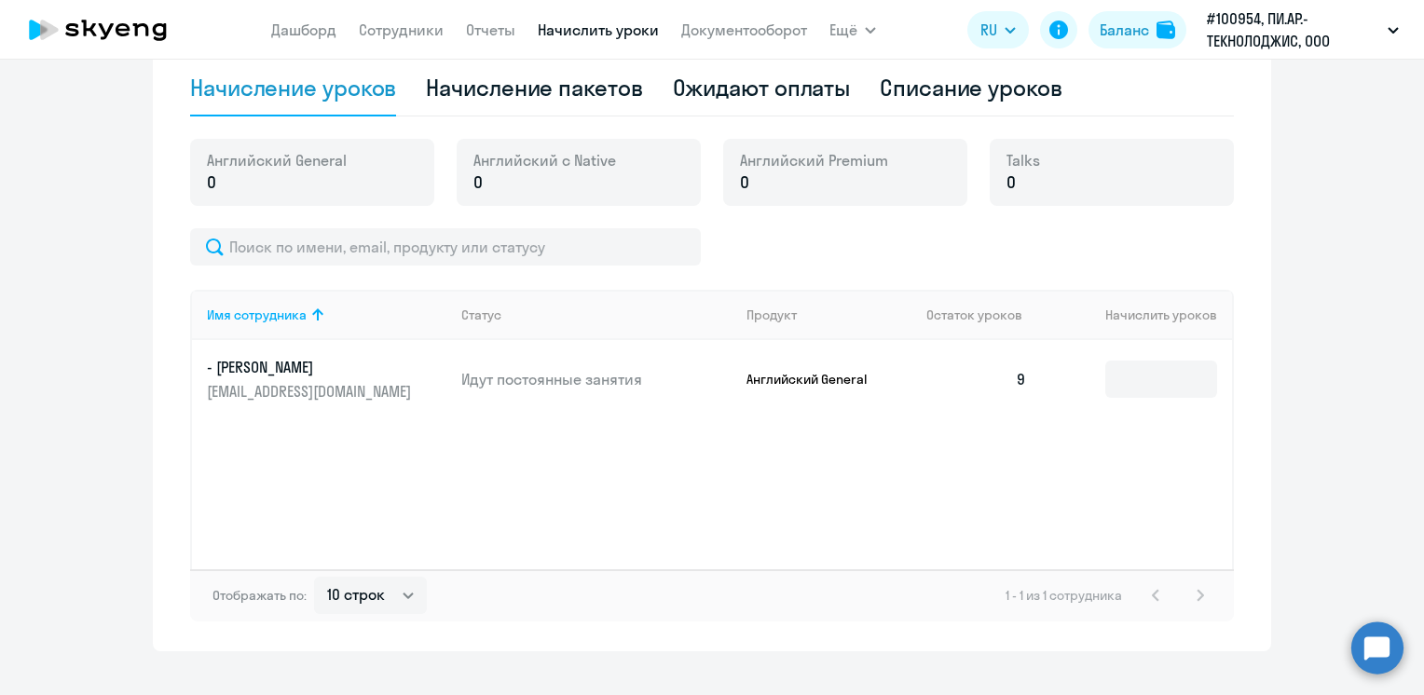
click at [293, 183] on p "0" at bounding box center [277, 183] width 140 height 24
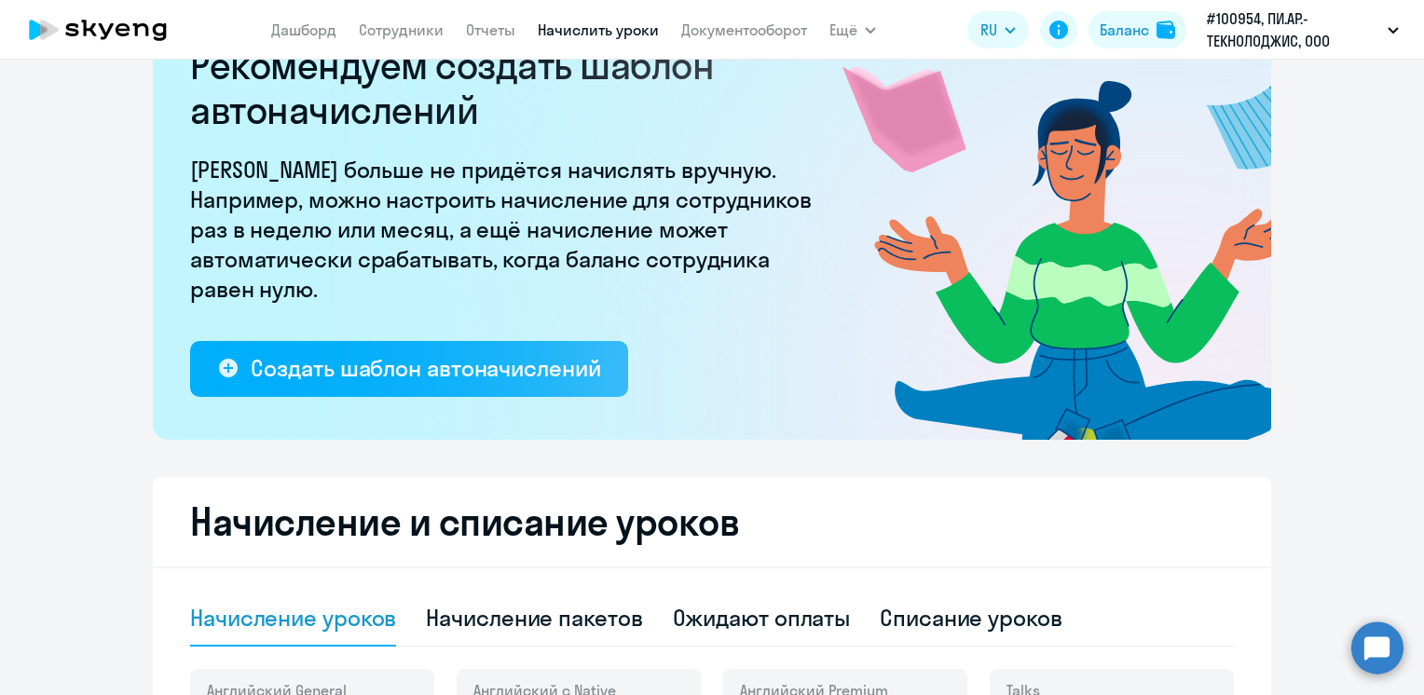
scroll to position [0, 0]
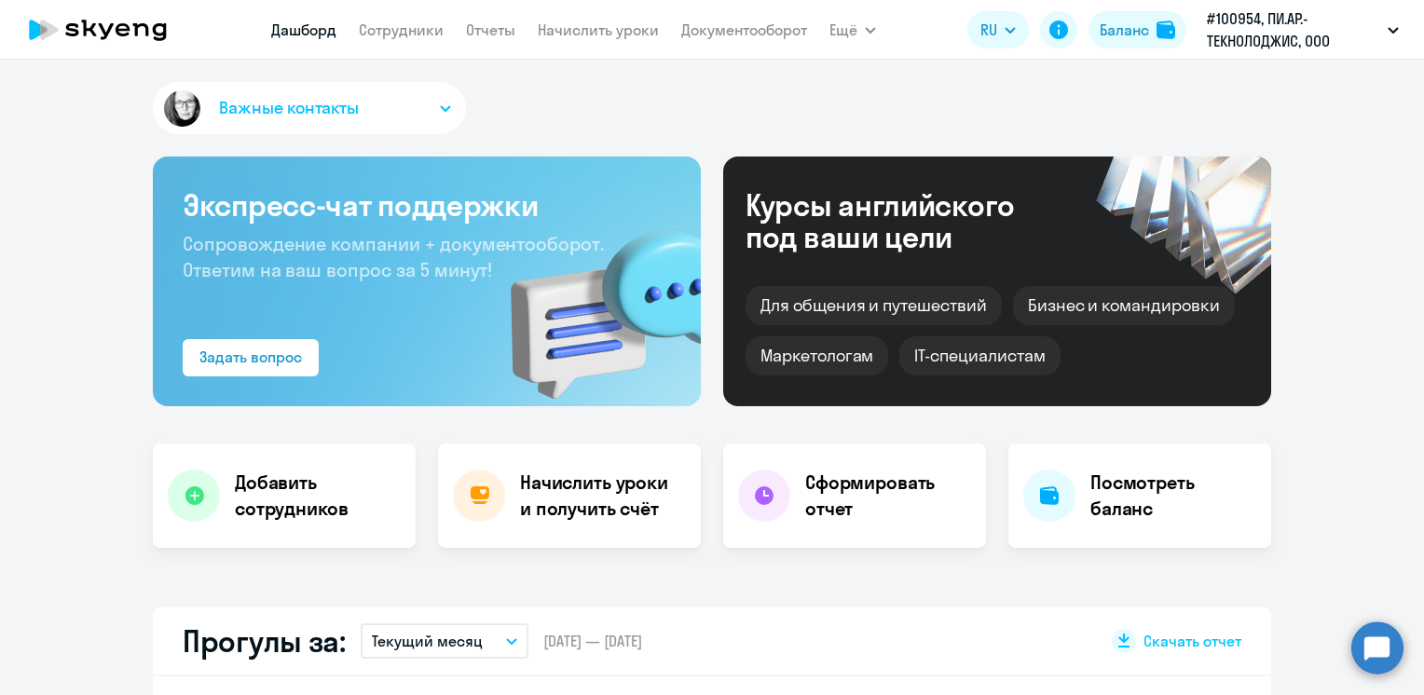
select select "30"
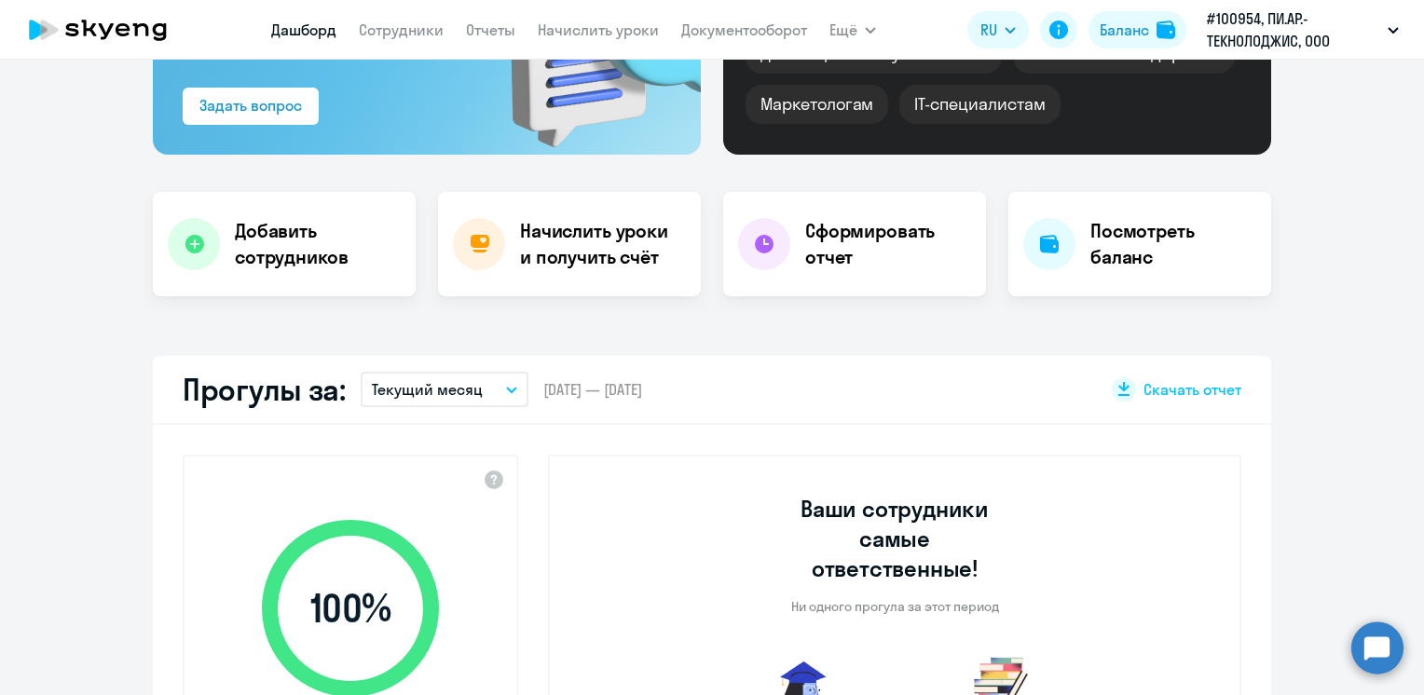
scroll to position [186, 0]
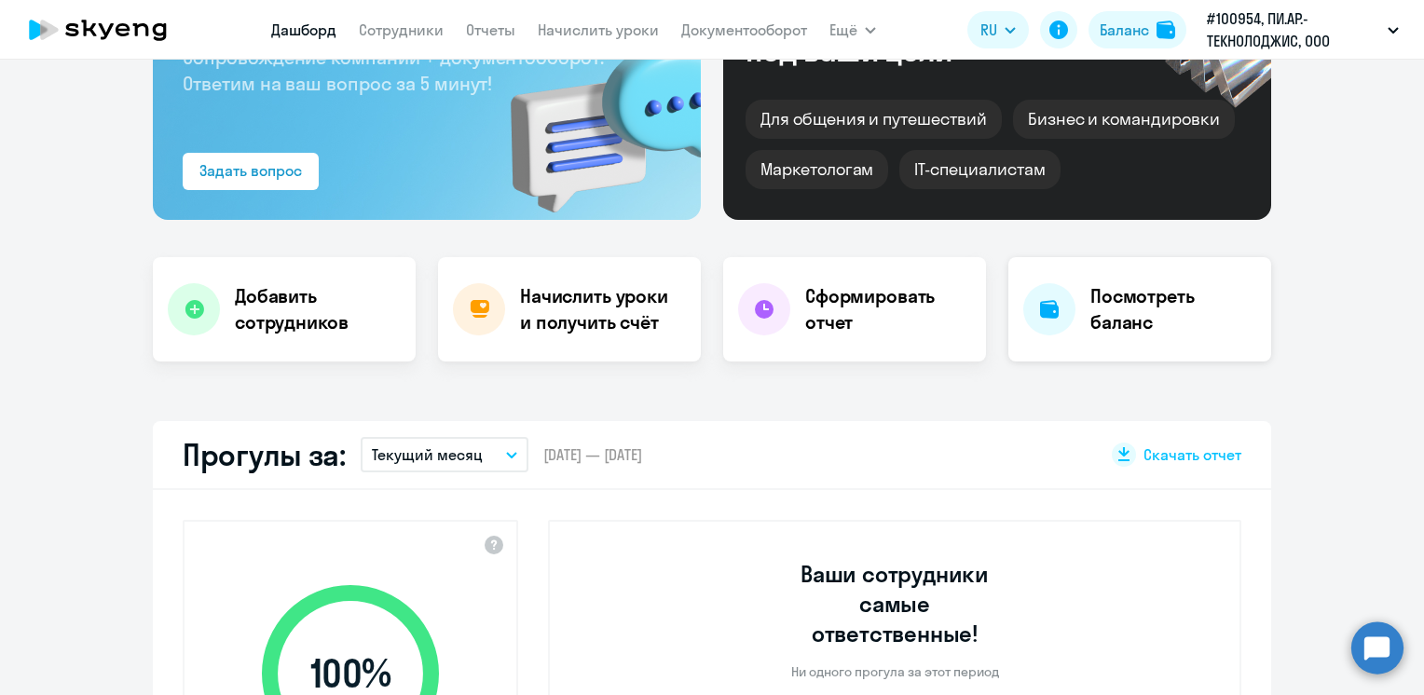
click at [1067, 311] on div at bounding box center [1049, 309] width 52 height 52
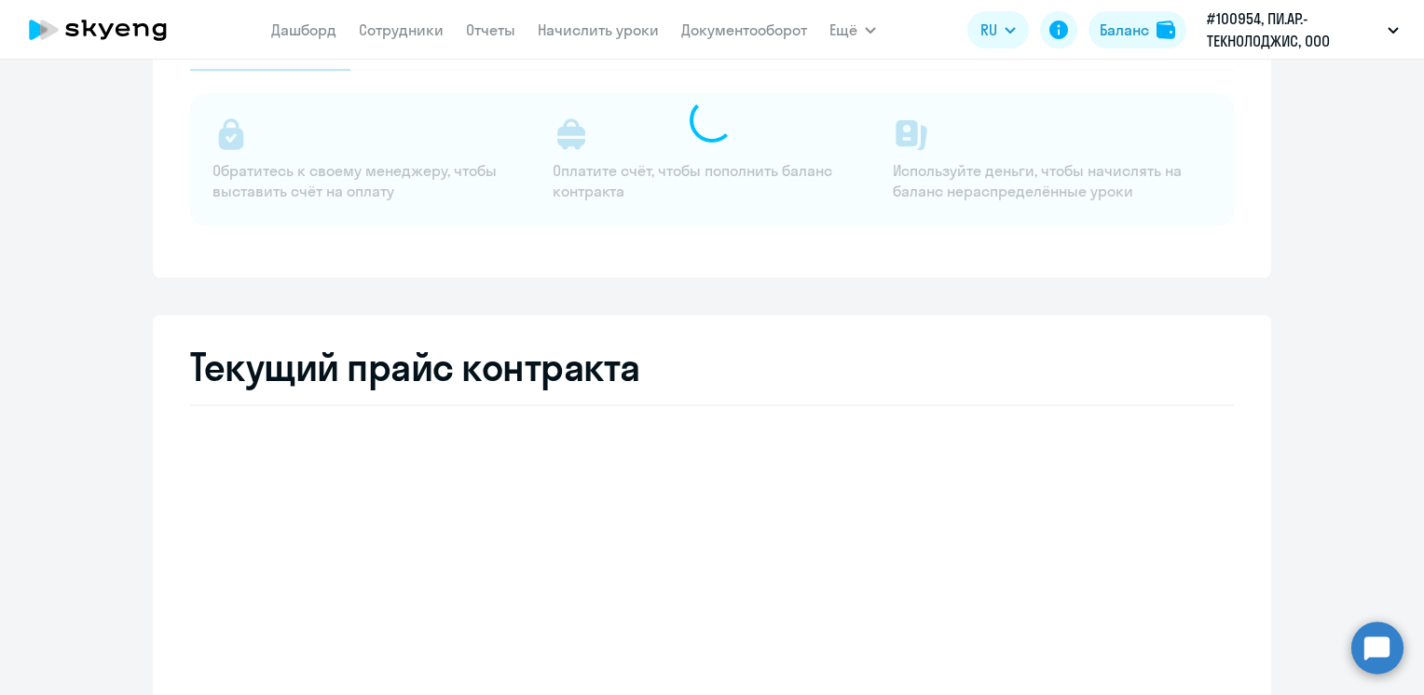
select select "english_adult_not_native_speaker"
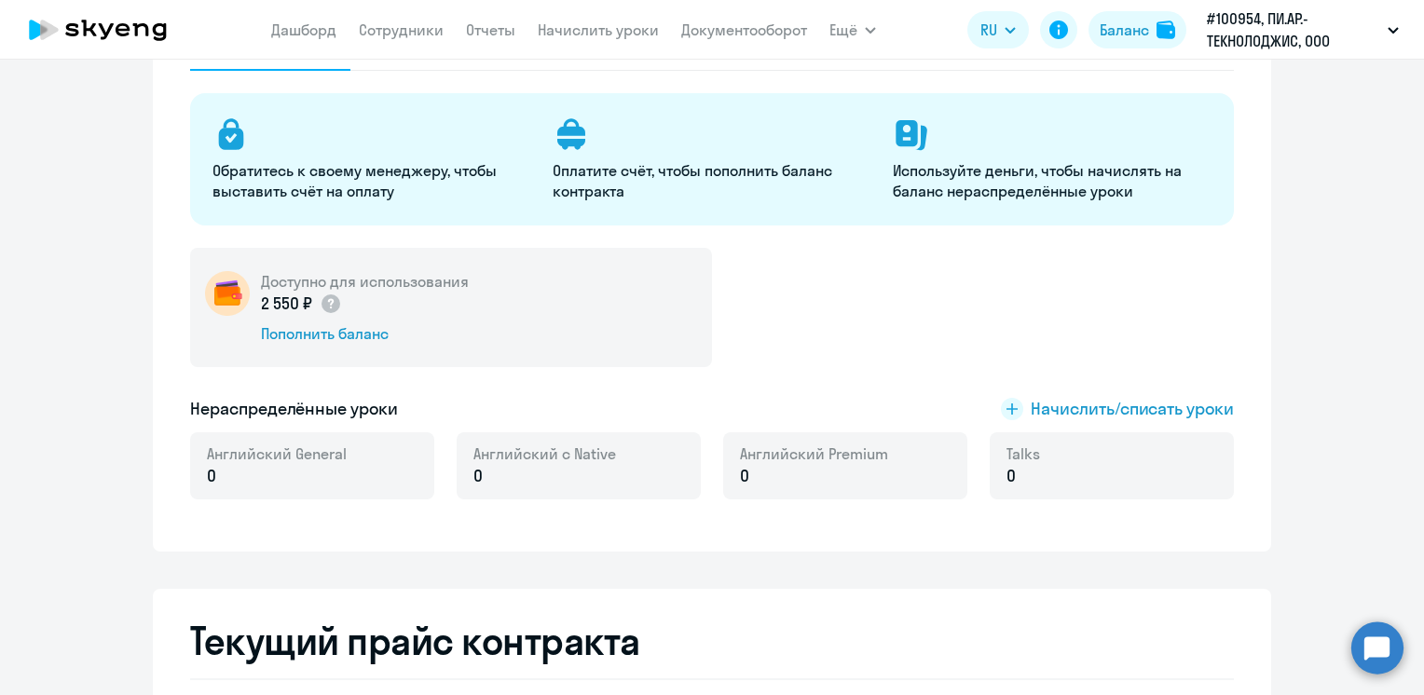
click at [942, 172] on p "Используйте деньги, чтобы начислять на баланс нераспределённые уроки" at bounding box center [1052, 180] width 318 height 41
click at [896, 131] on icon at bounding box center [906, 133] width 21 height 26
click at [786, 327] on div "Доступно для использования 2 550 ₽ Пополнить баланс" at bounding box center [712, 307] width 1044 height 119
click at [1003, 408] on rect at bounding box center [1012, 409] width 22 height 22
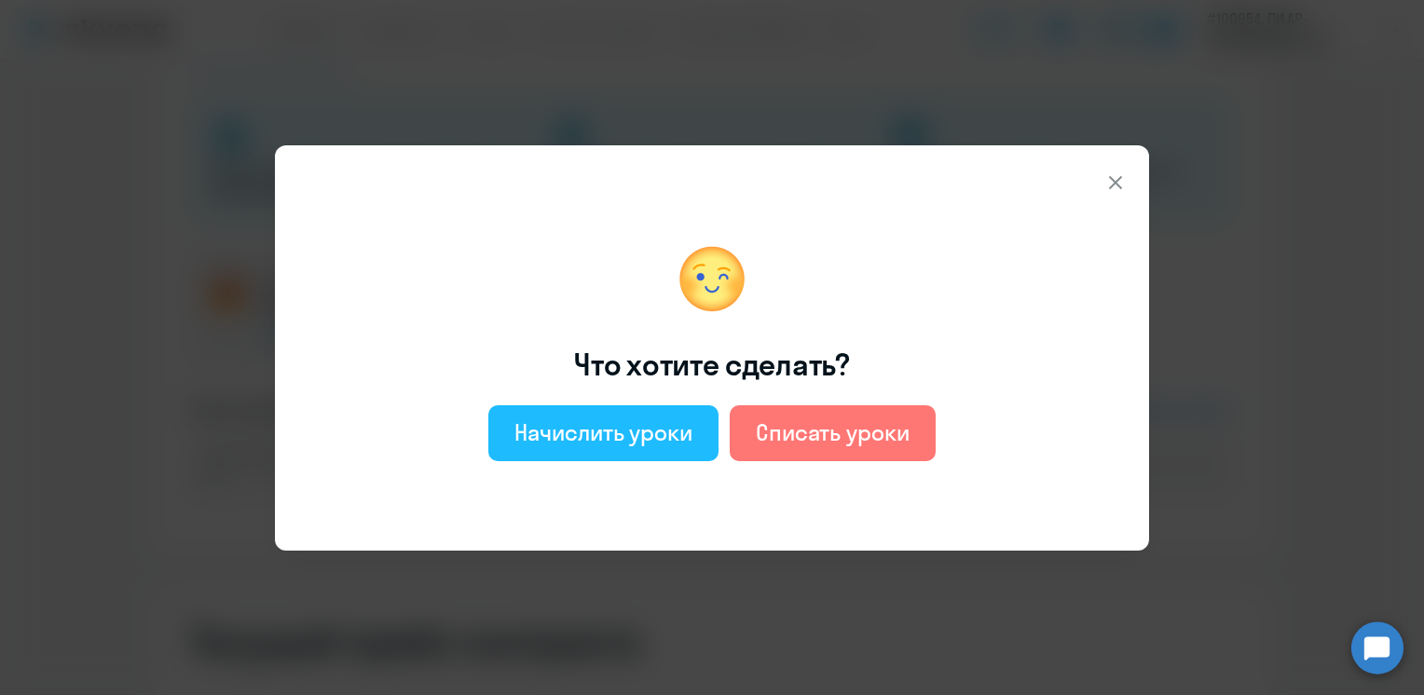
click at [563, 419] on div "Начислить уроки" at bounding box center [604, 433] width 178 height 30
select select "english_adult_not_native_speaker"
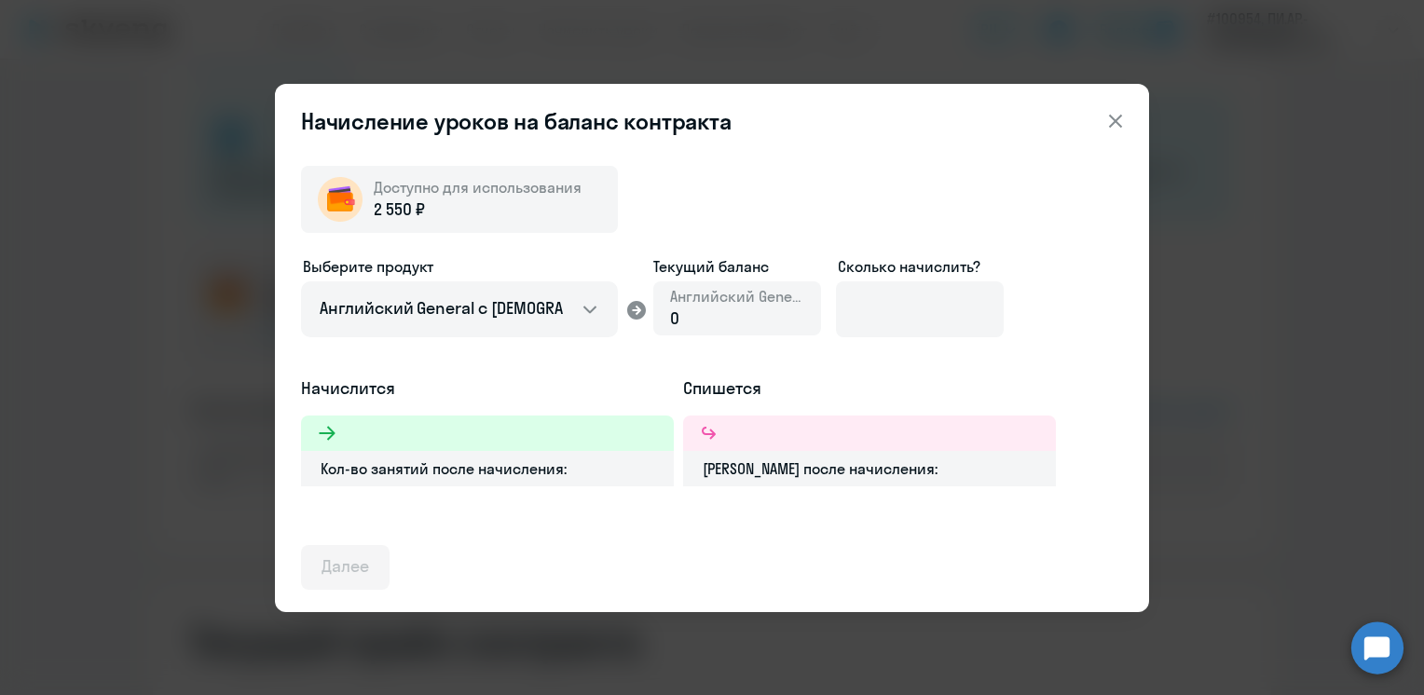
click at [703, 323] on div "0" at bounding box center [737, 319] width 134 height 24
click at [713, 294] on span "Английский General" at bounding box center [737, 296] width 134 height 21
click at [707, 319] on div "0" at bounding box center [737, 319] width 134 height 24
click at [686, 315] on div "0" at bounding box center [737, 319] width 134 height 24
click at [736, 321] on div "0" at bounding box center [737, 319] width 134 height 24
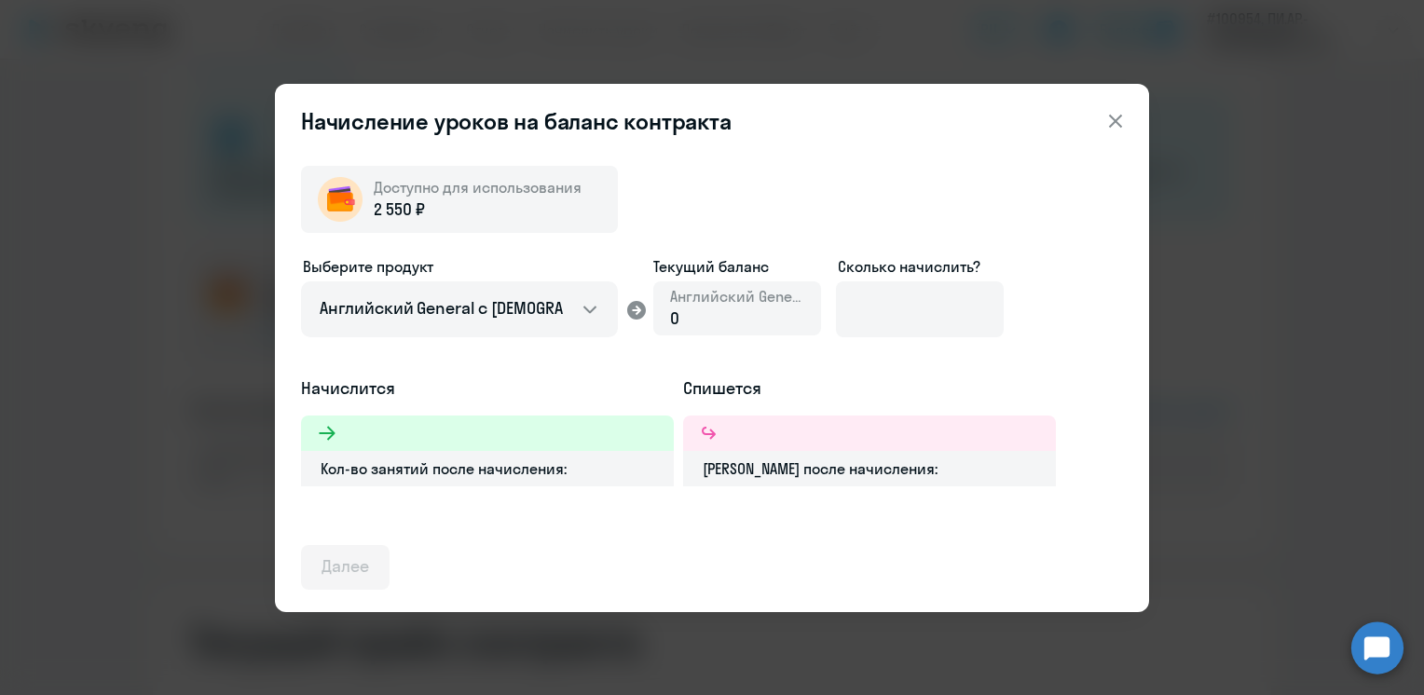
click at [736, 321] on div "0" at bounding box center [737, 319] width 134 height 24
click at [712, 319] on div "0" at bounding box center [737, 319] width 134 height 24
click at [542, 446] on div at bounding box center [487, 433] width 373 height 35
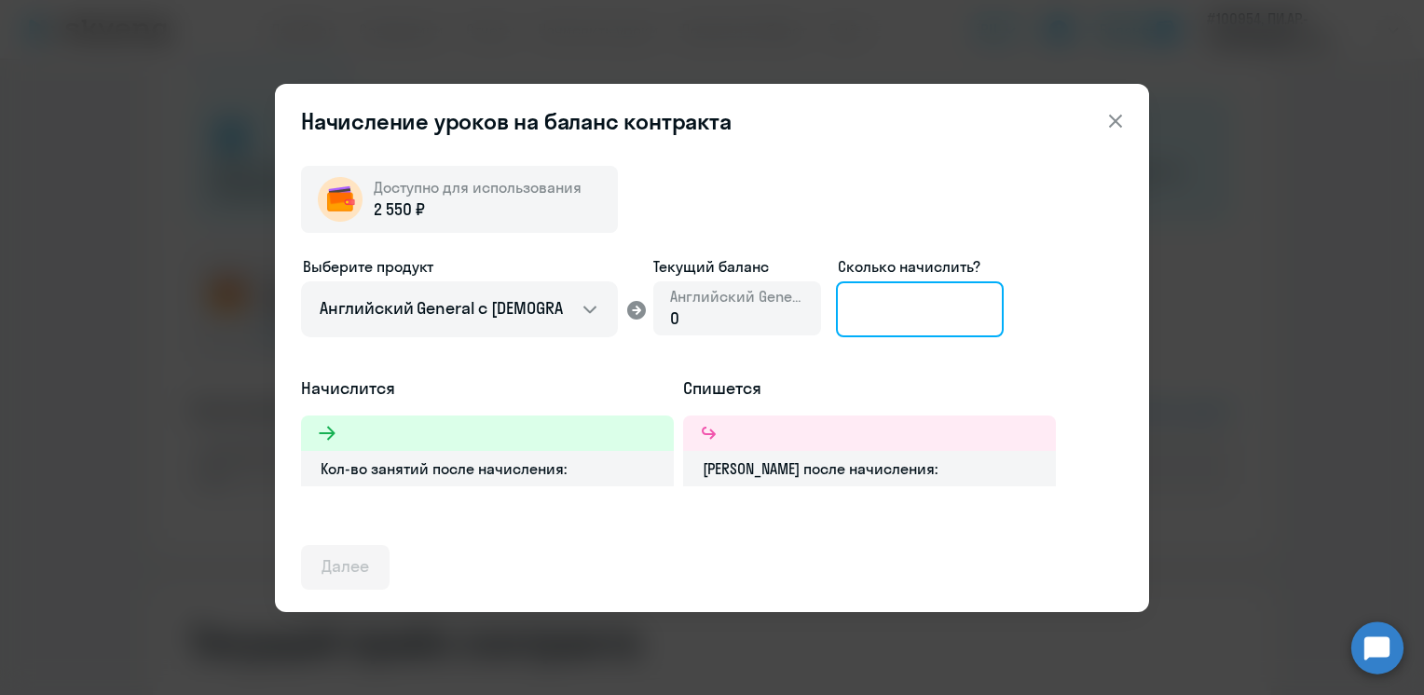
click at [873, 314] on input at bounding box center [920, 309] width 168 height 56
type input "1"
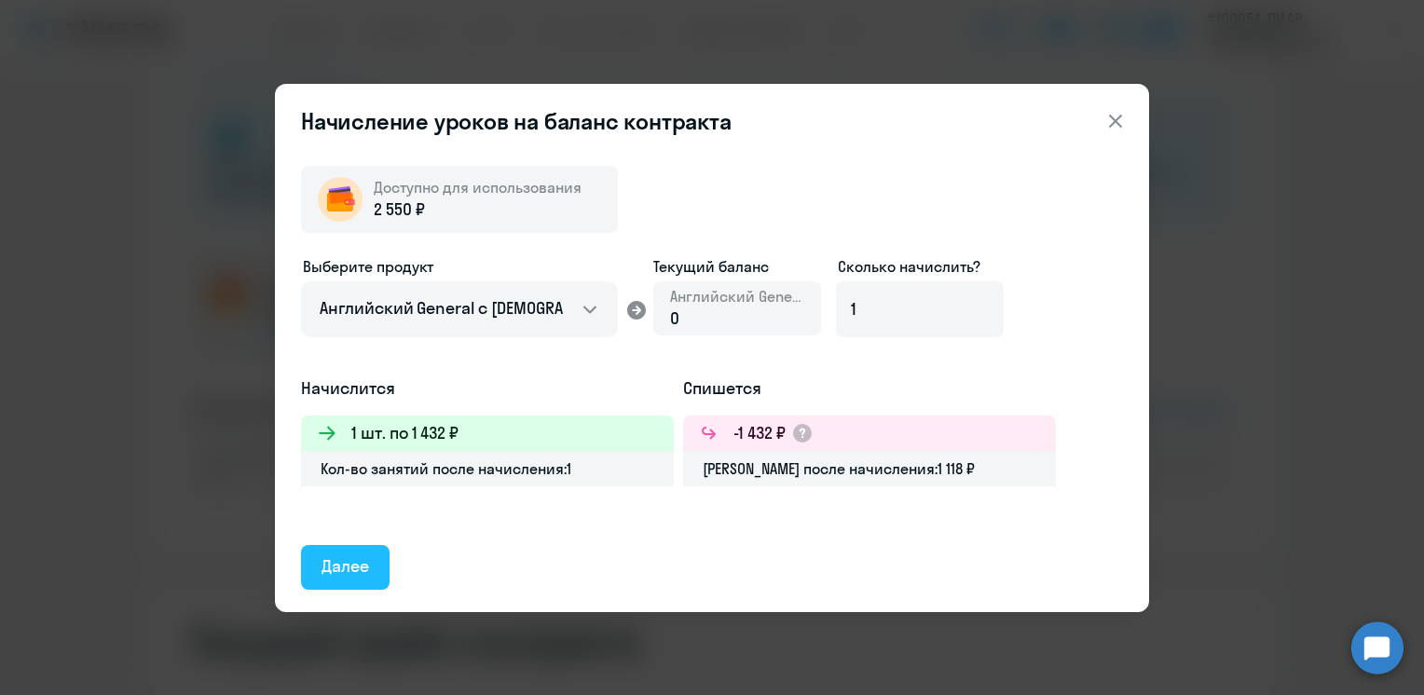
click at [351, 576] on div "Далее" at bounding box center [346, 567] width 48 height 24
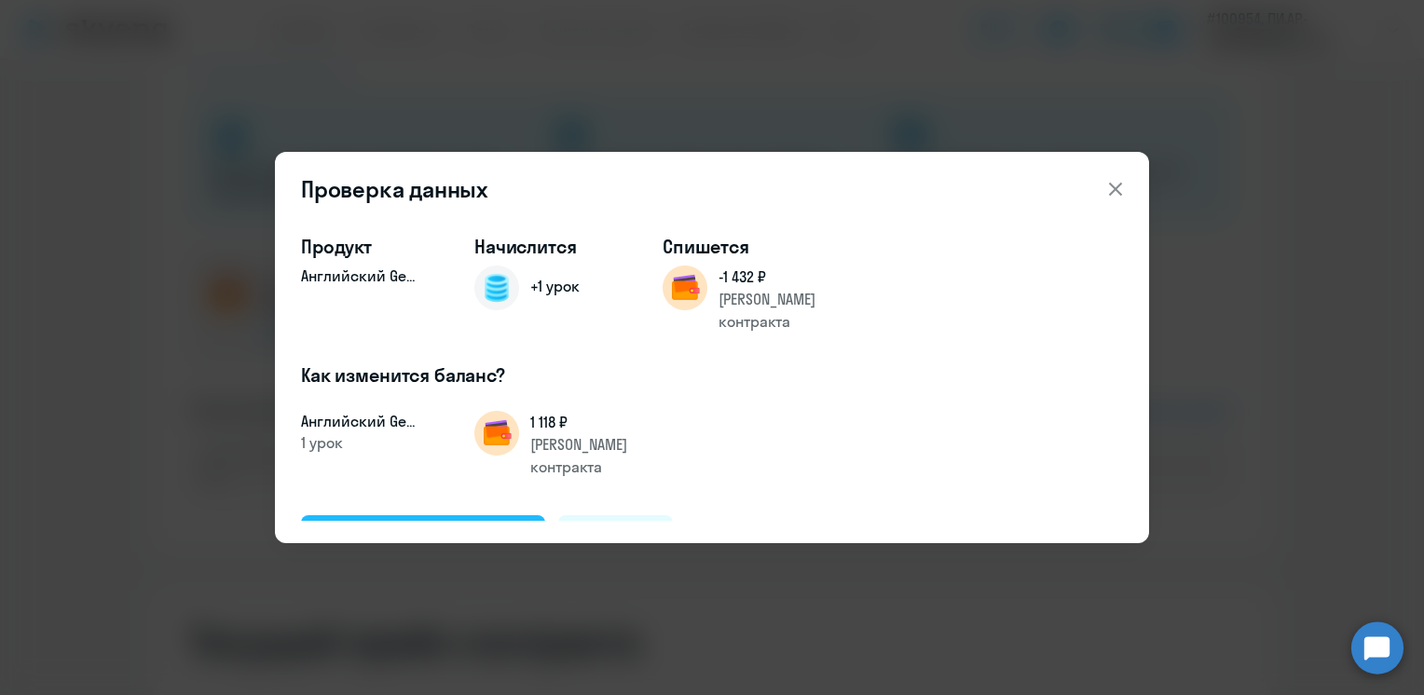
click at [470, 525] on div "Подтвердить и начислить" at bounding box center [423, 537] width 203 height 24
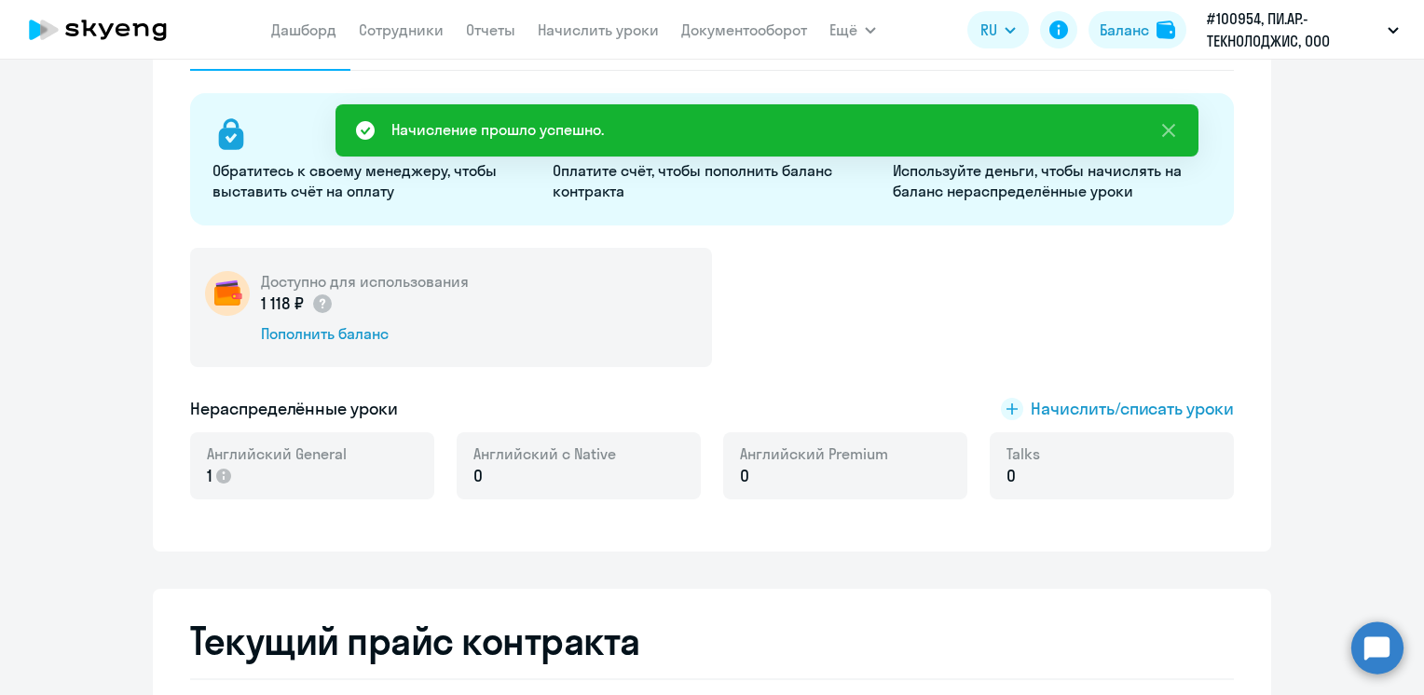
click at [858, 304] on div "Доступно для использования 1 118 ₽ Пополнить баланс" at bounding box center [712, 307] width 1044 height 119
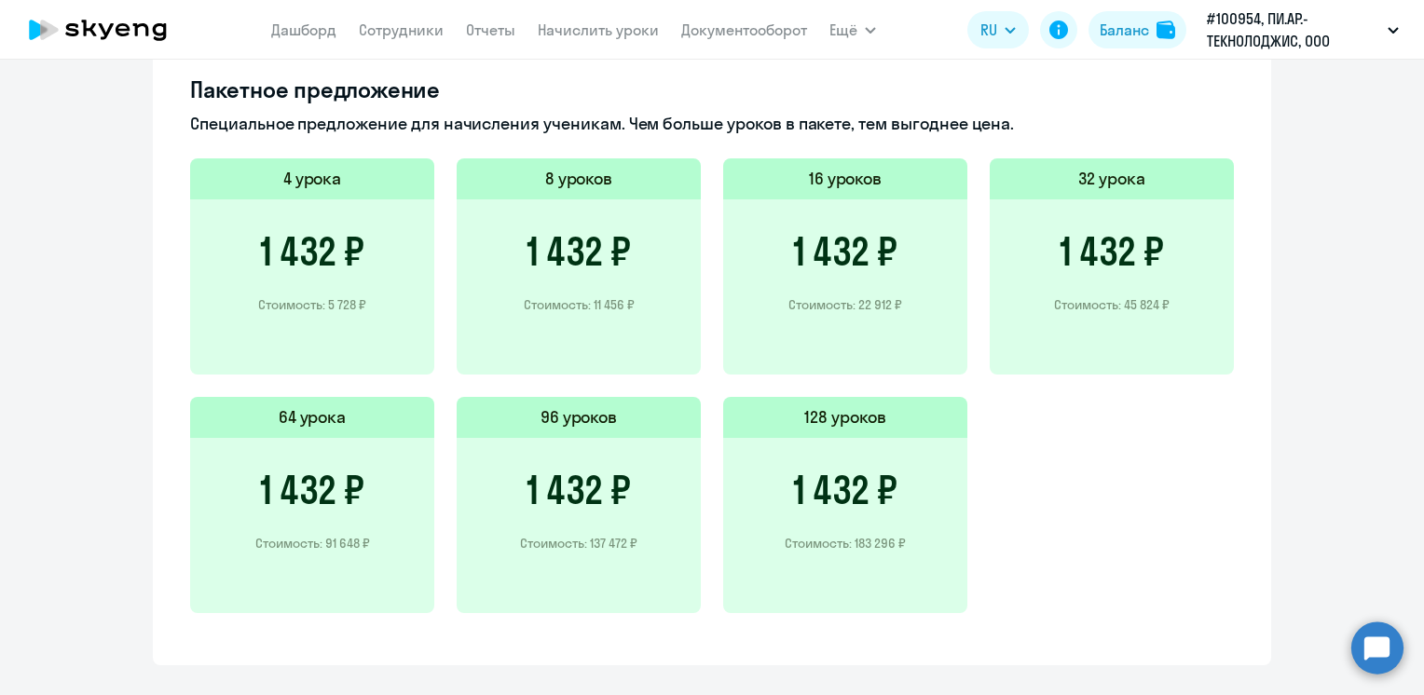
scroll to position [1305, 0]
